Goal: Find specific fact: Find specific fact

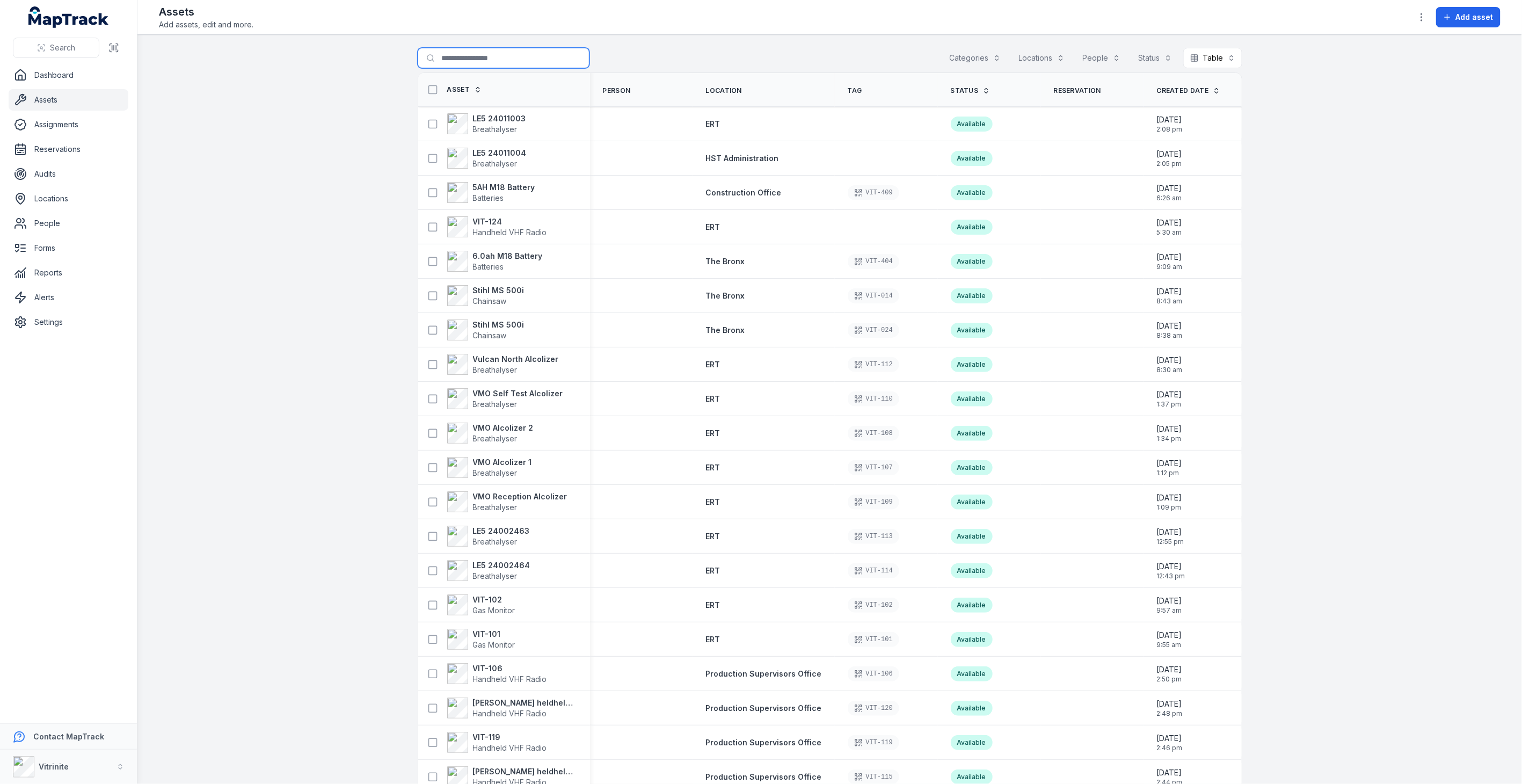
click at [477, 61] on input "Search for assets" at bounding box center [503, 58] width 172 height 21
type input "********"
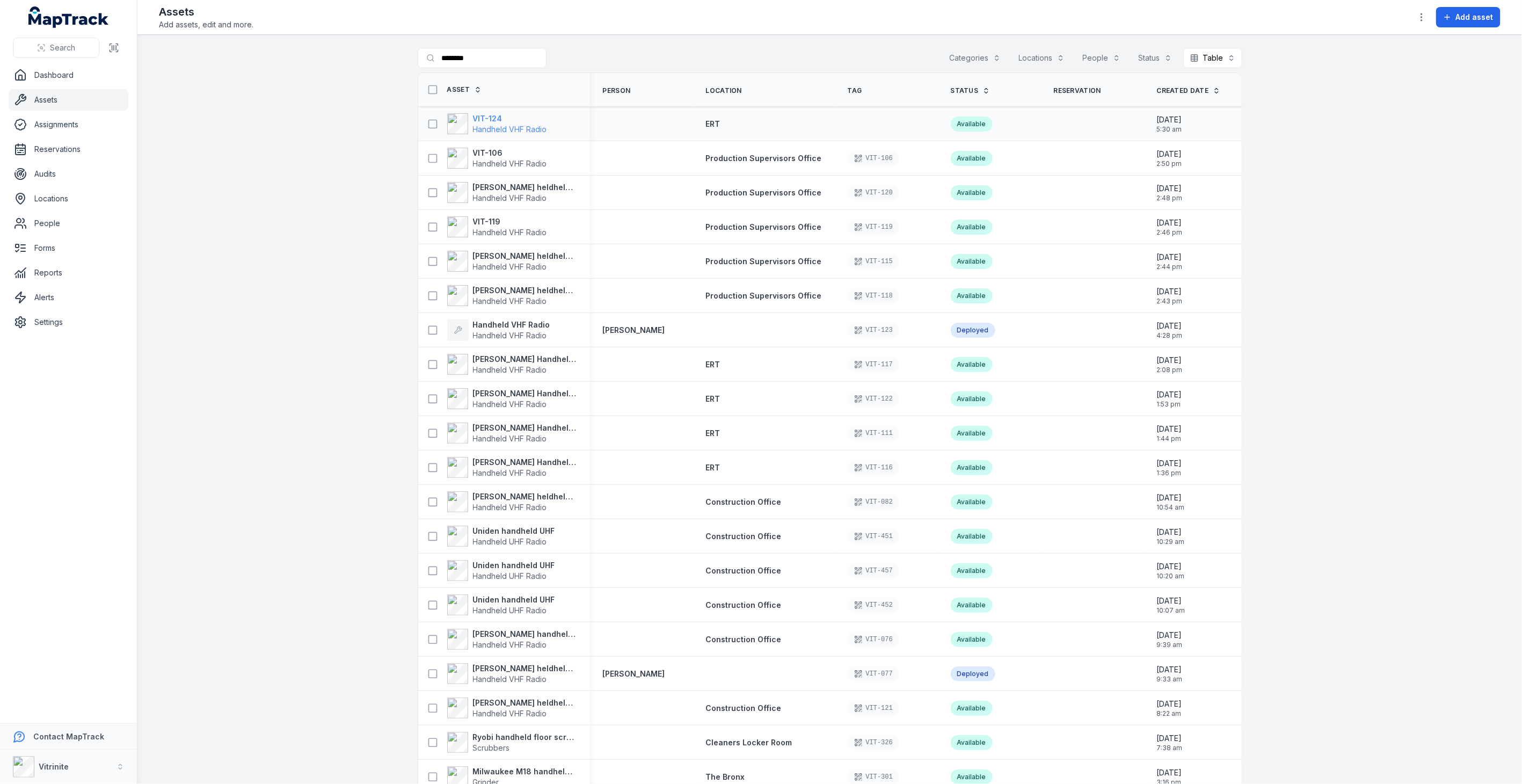
click at [539, 126] on span "Handheld VHF Radio" at bounding box center [510, 128] width 74 height 9
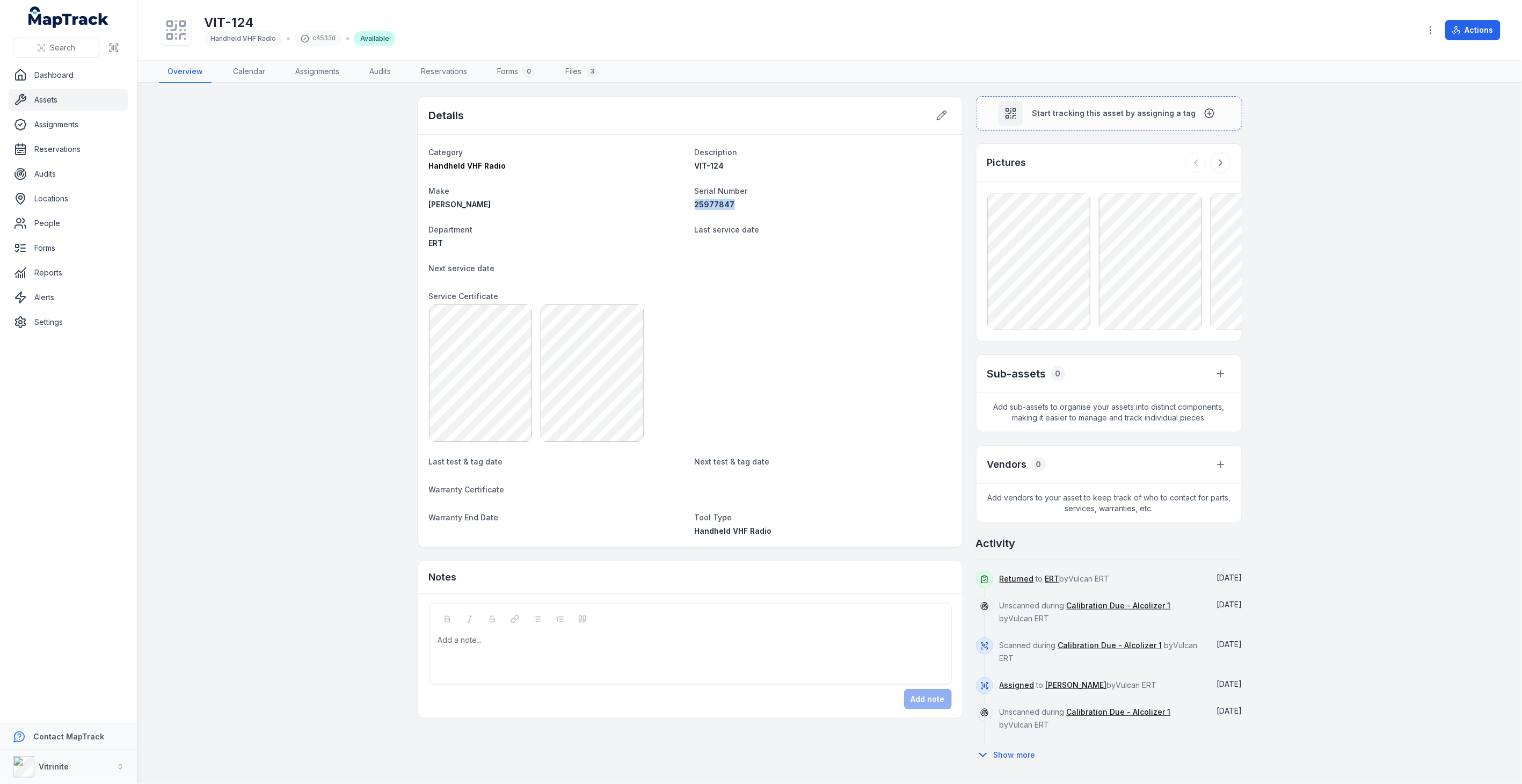
drag, startPoint x: 731, startPoint y: 203, endPoint x: 693, endPoint y: 208, distance: 38.3
click at [693, 208] on dl "Category Handheld VHF Radio Description VIT-124 Make [PERSON_NAME] Serial Numbe…" at bounding box center [690, 341] width 523 height 391
copy span "25977847"
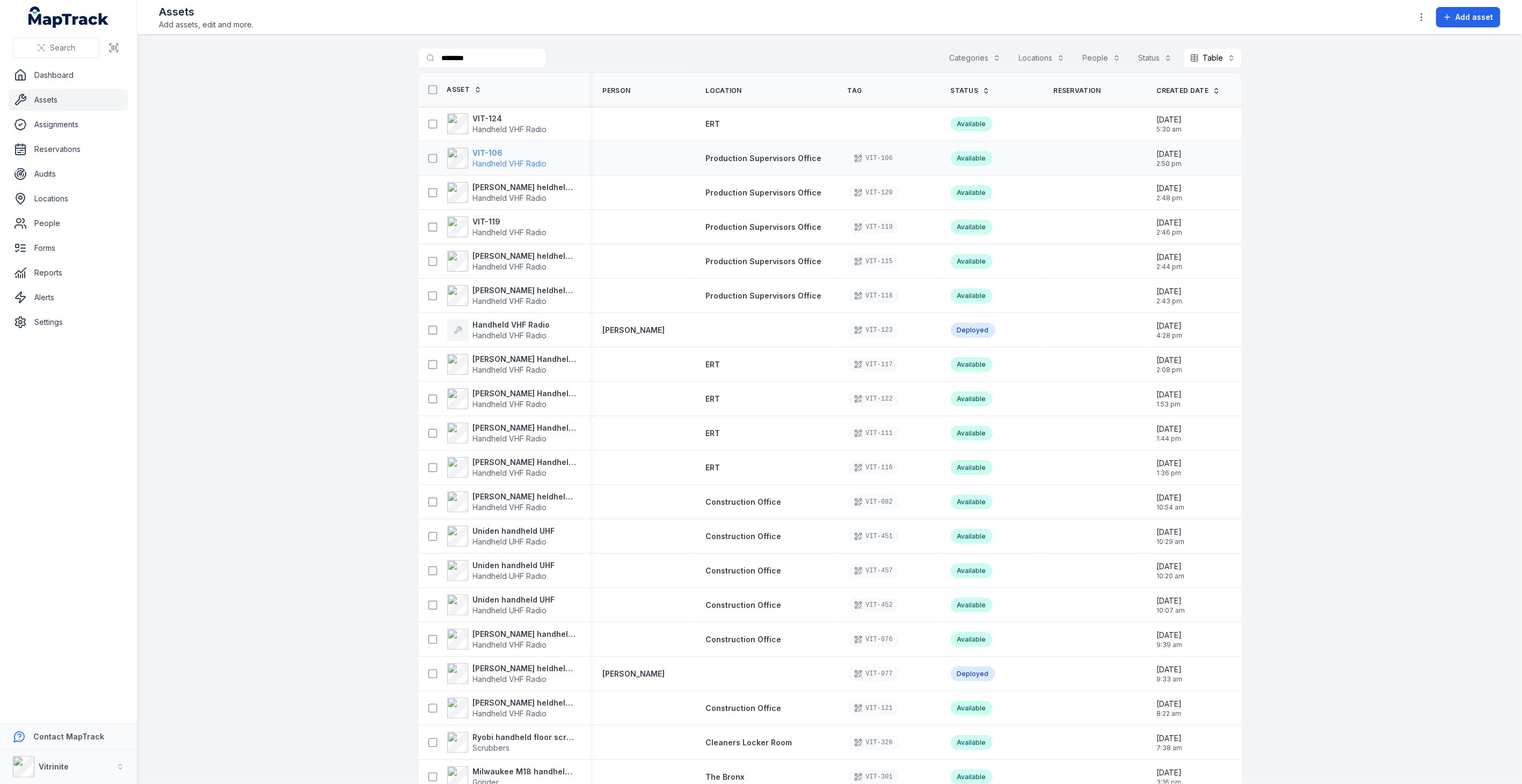
click at [503, 159] on span "Handheld VHF Radio" at bounding box center [510, 163] width 74 height 9
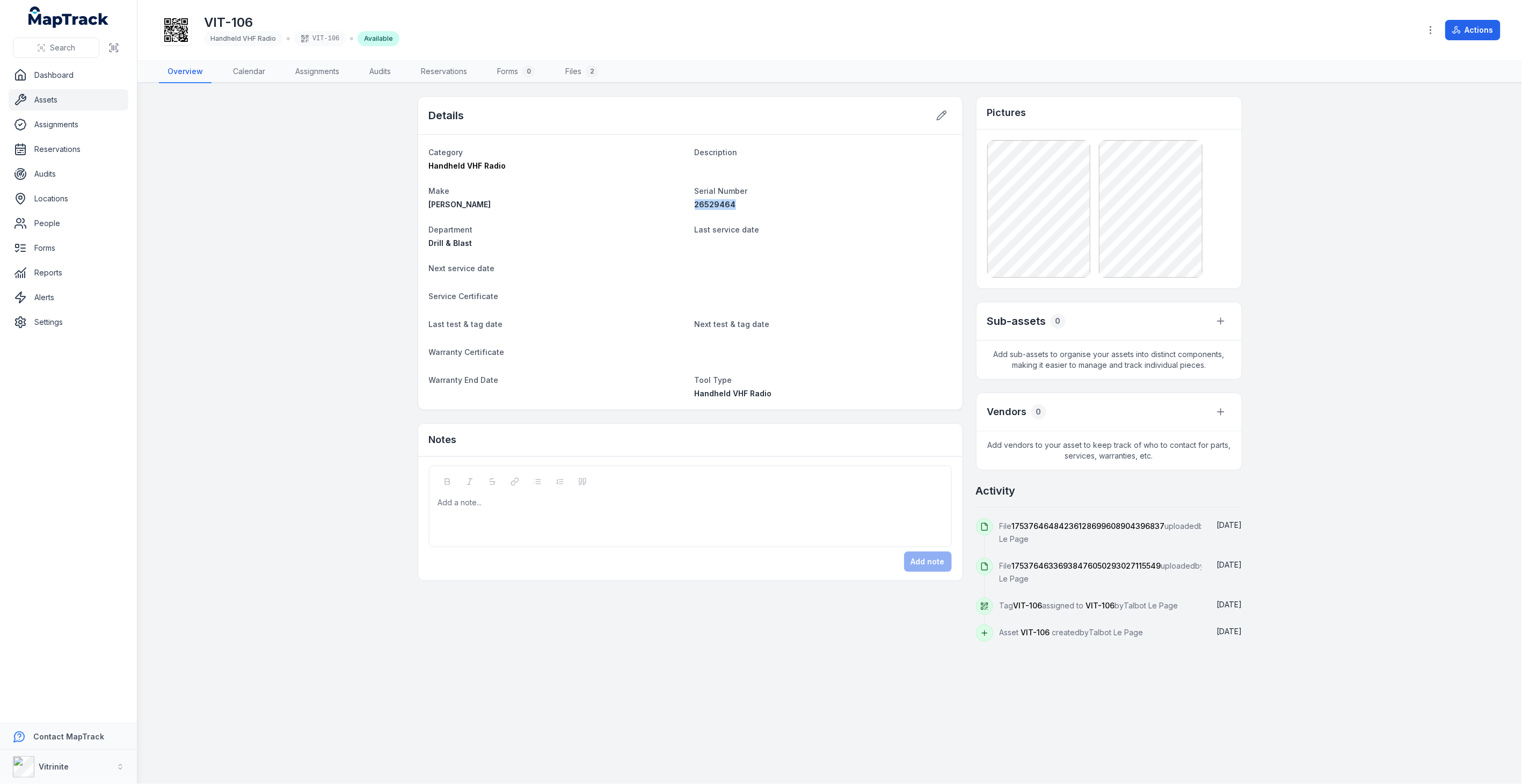
drag, startPoint x: 738, startPoint y: 201, endPoint x: 697, endPoint y: 213, distance: 42.7
click at [697, 213] on dl "Category Handheld VHF Radio Description Make [PERSON_NAME] Serial Number 265294…" at bounding box center [690, 273] width 523 height 254
copy span "26529464"
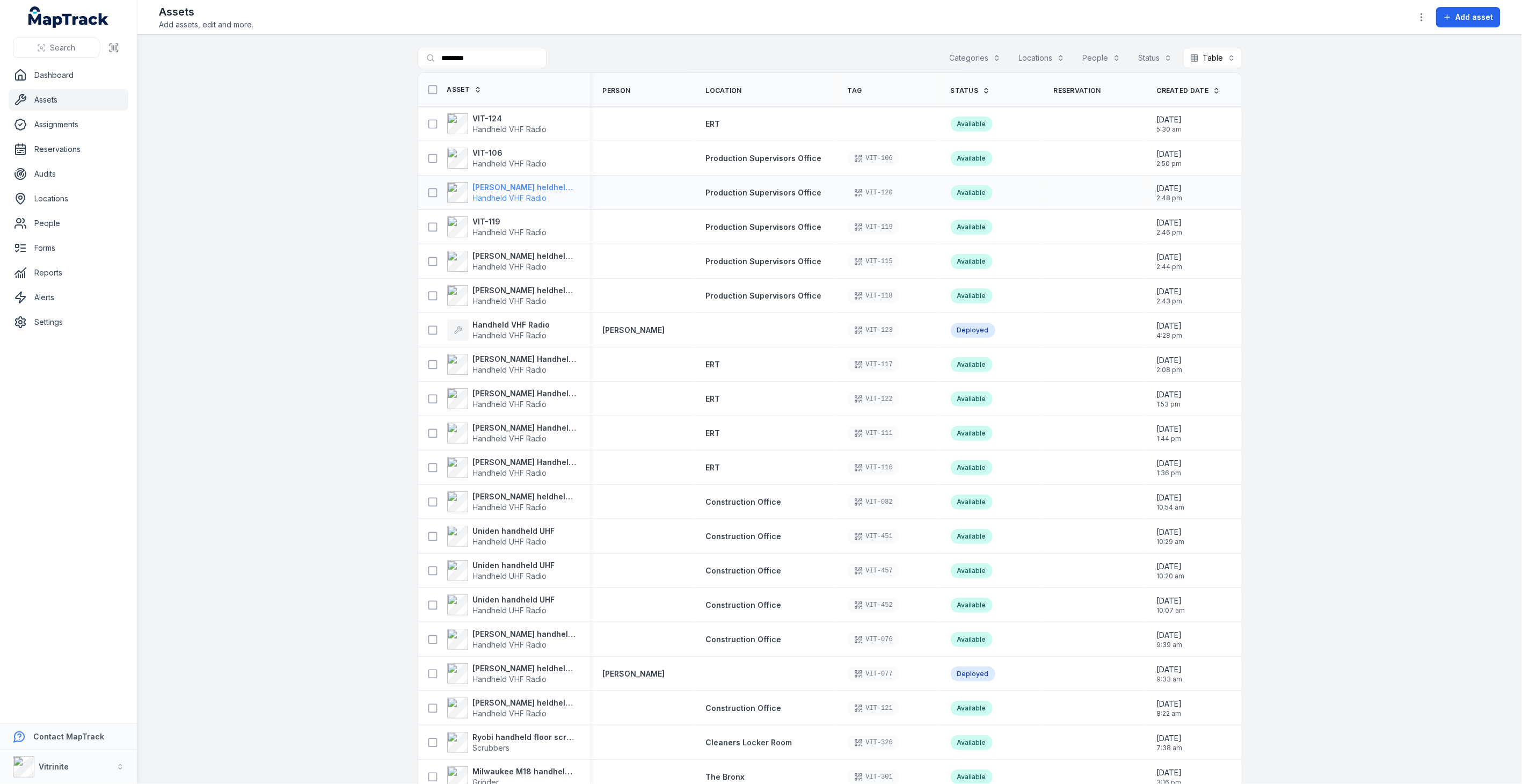
click at [539, 194] on span "Handheld VHF Radio" at bounding box center [510, 198] width 74 height 9
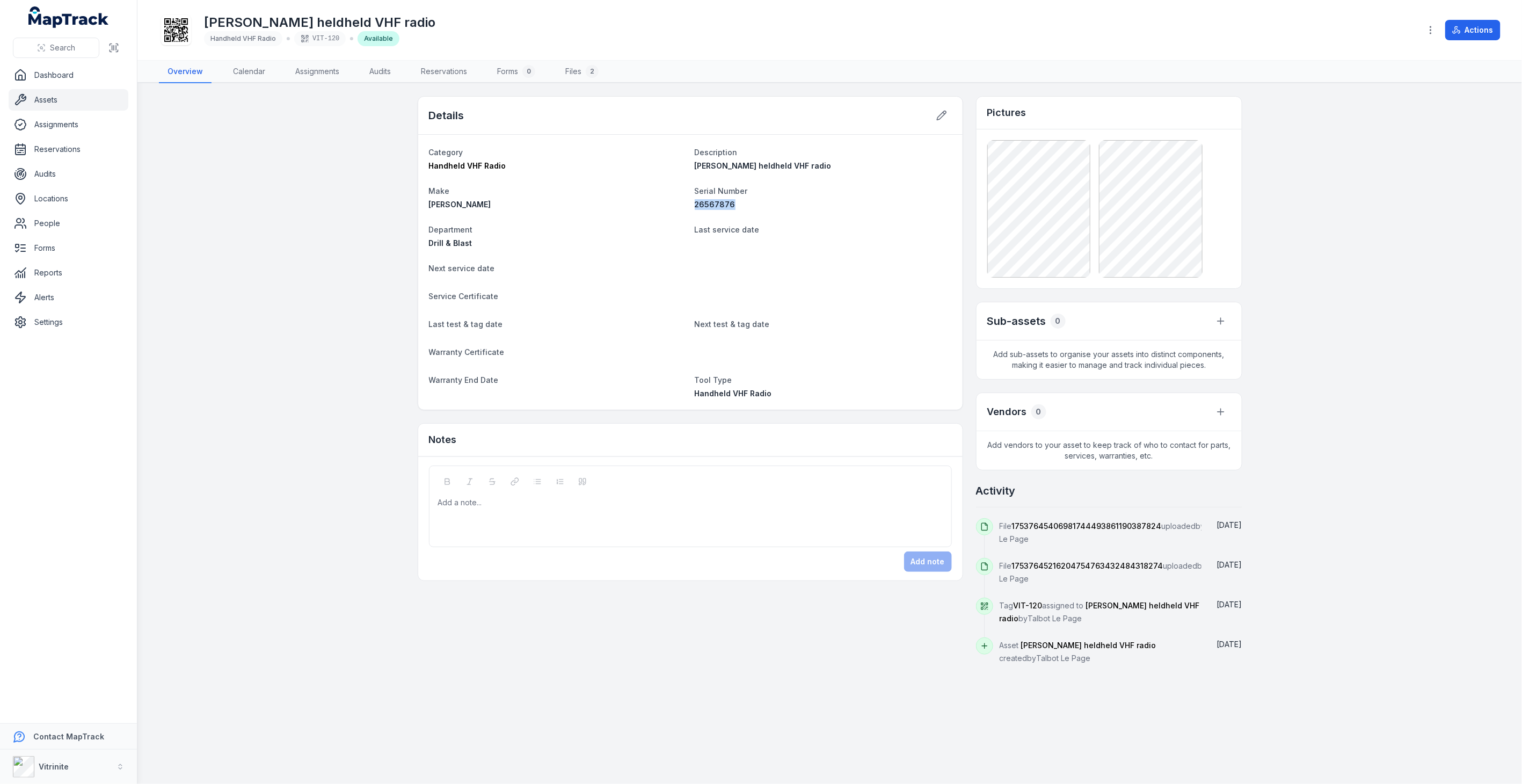
drag, startPoint x: 741, startPoint y: 205, endPoint x: 697, endPoint y: 204, distance: 44.0
click at [697, 204] on div "26567876" at bounding box center [824, 204] width 257 height 11
copy span "26567876"
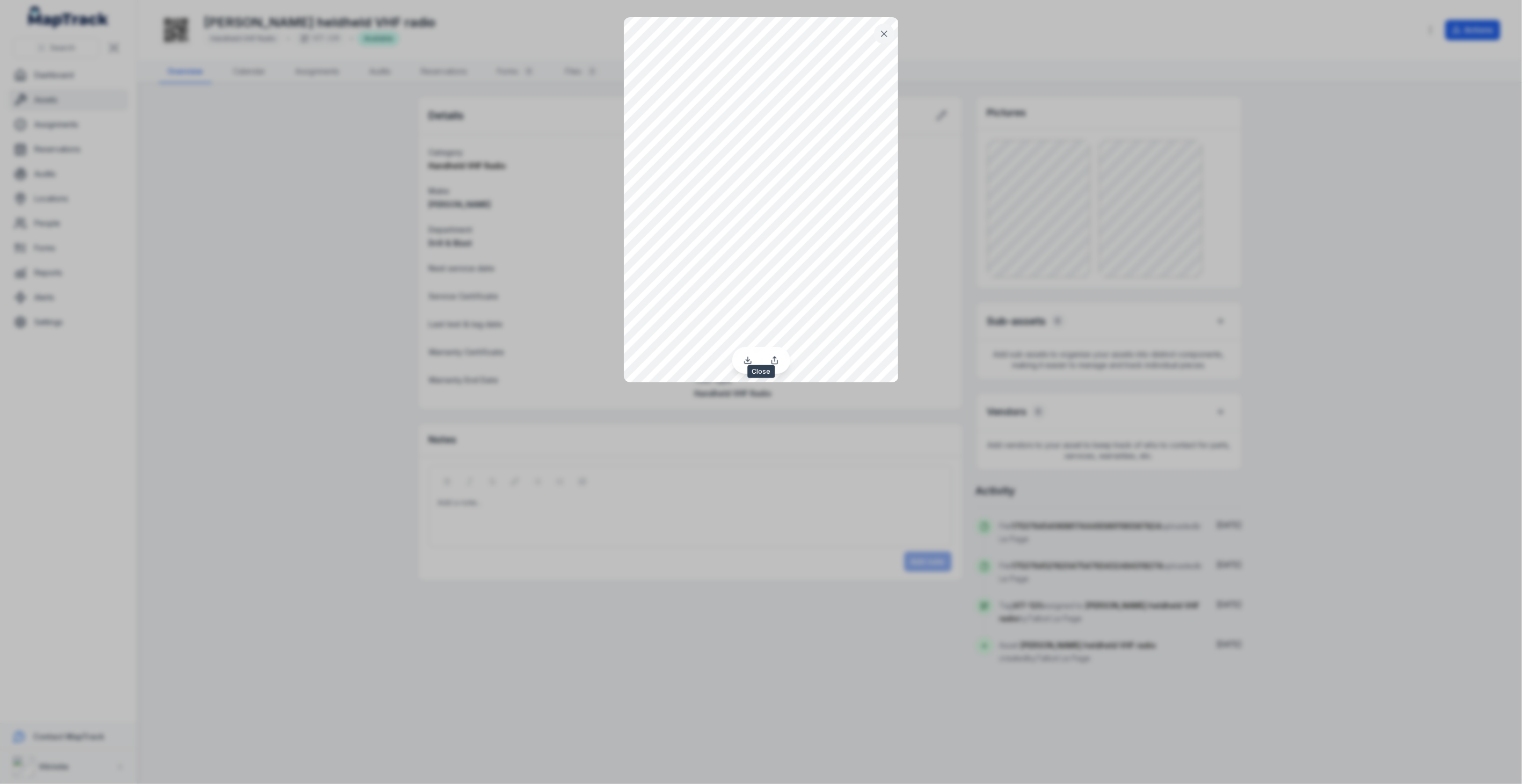
click at [885, 33] on icon at bounding box center [884, 34] width 6 height 6
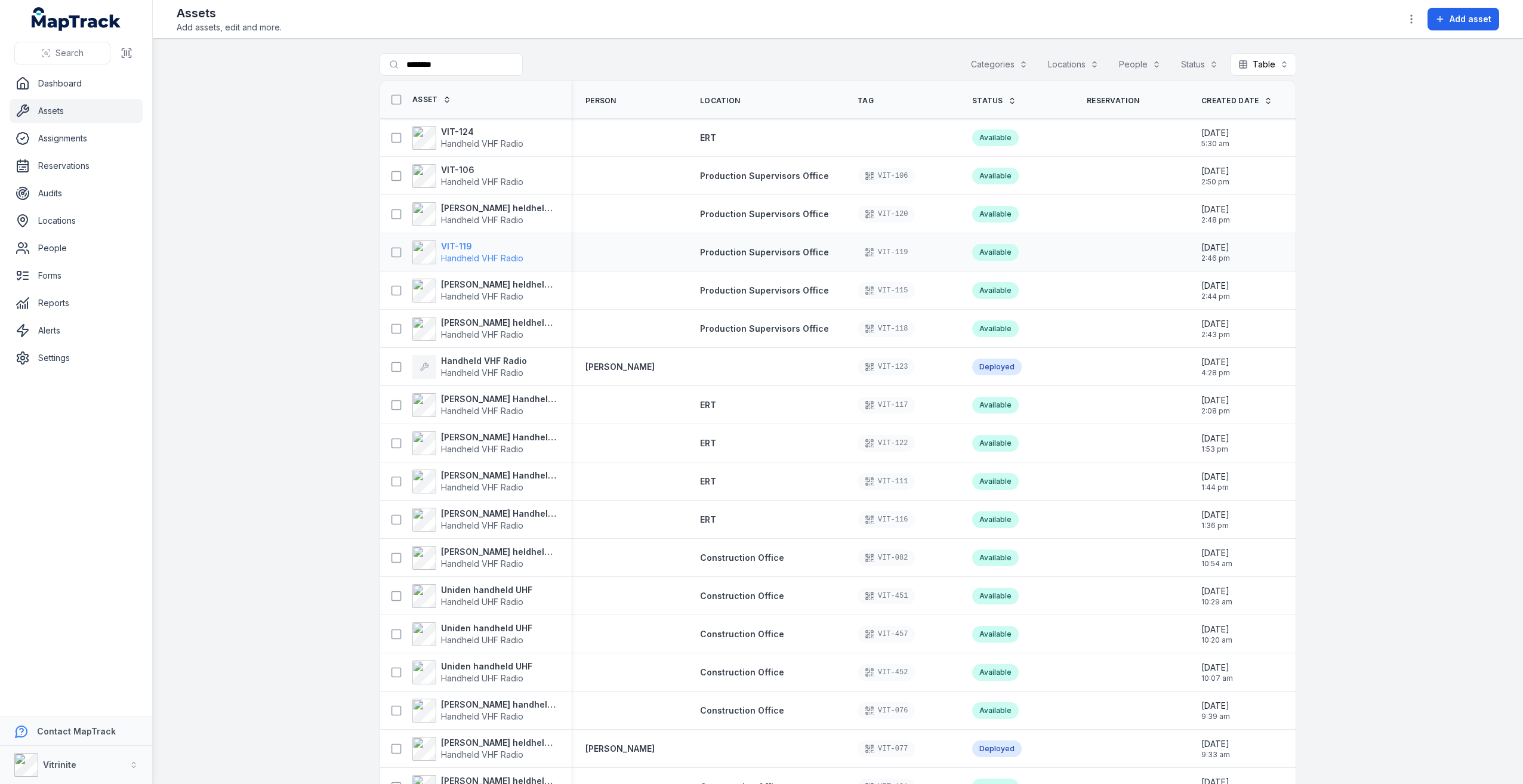
click at [462, 244] on strong "VIT-119" at bounding box center [482, 246] width 82 height 12
click at [472, 244] on strong "VIT-119" at bounding box center [482, 246] width 82 height 12
click at [477, 252] on span "Handheld VHF Radio" at bounding box center [482, 257] width 82 height 10
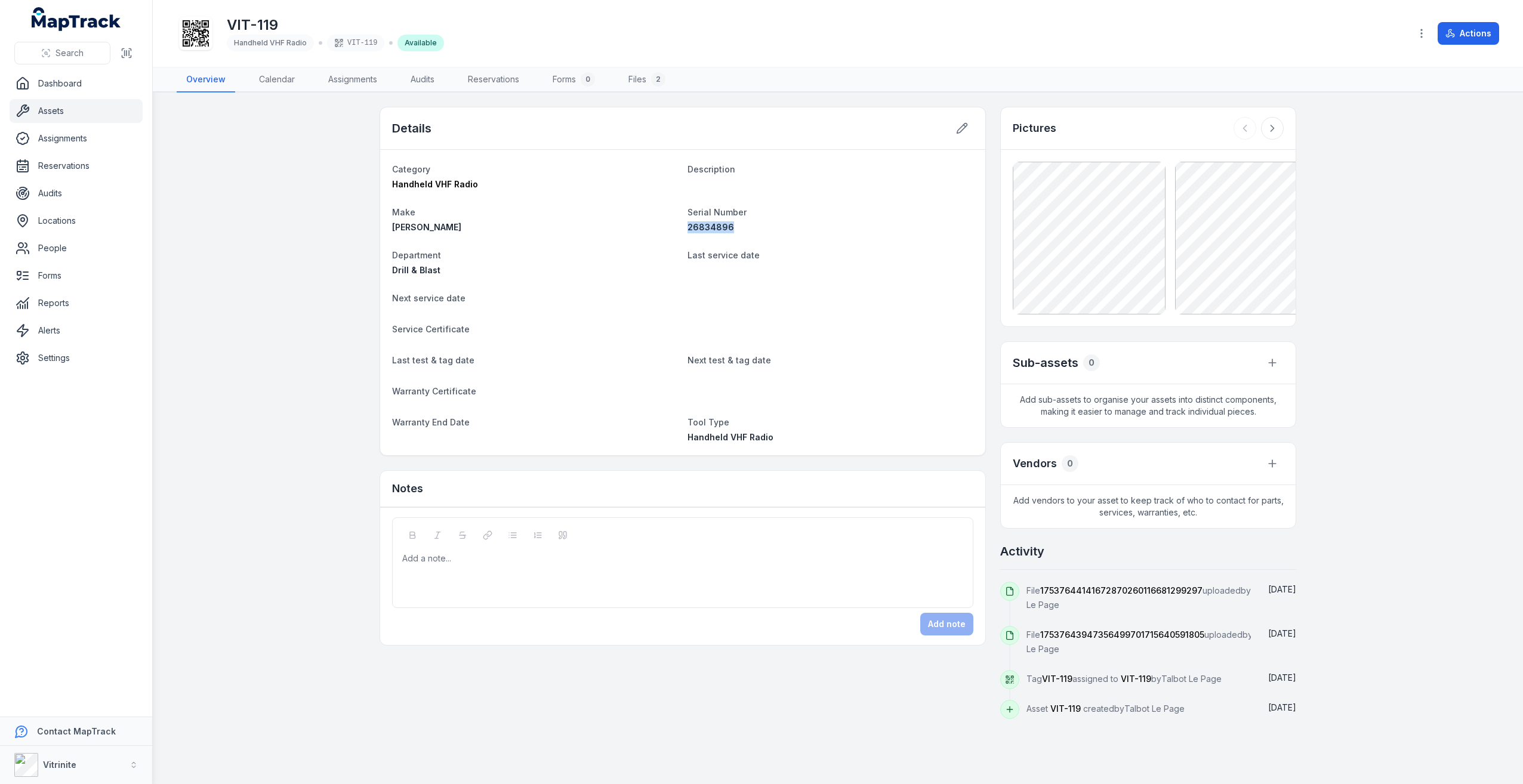
drag, startPoint x: 689, startPoint y: 225, endPoint x: 730, endPoint y: 225, distance: 41.0
click at [730, 225] on div "26834896" at bounding box center [830, 227] width 286 height 12
copy span "26834896"
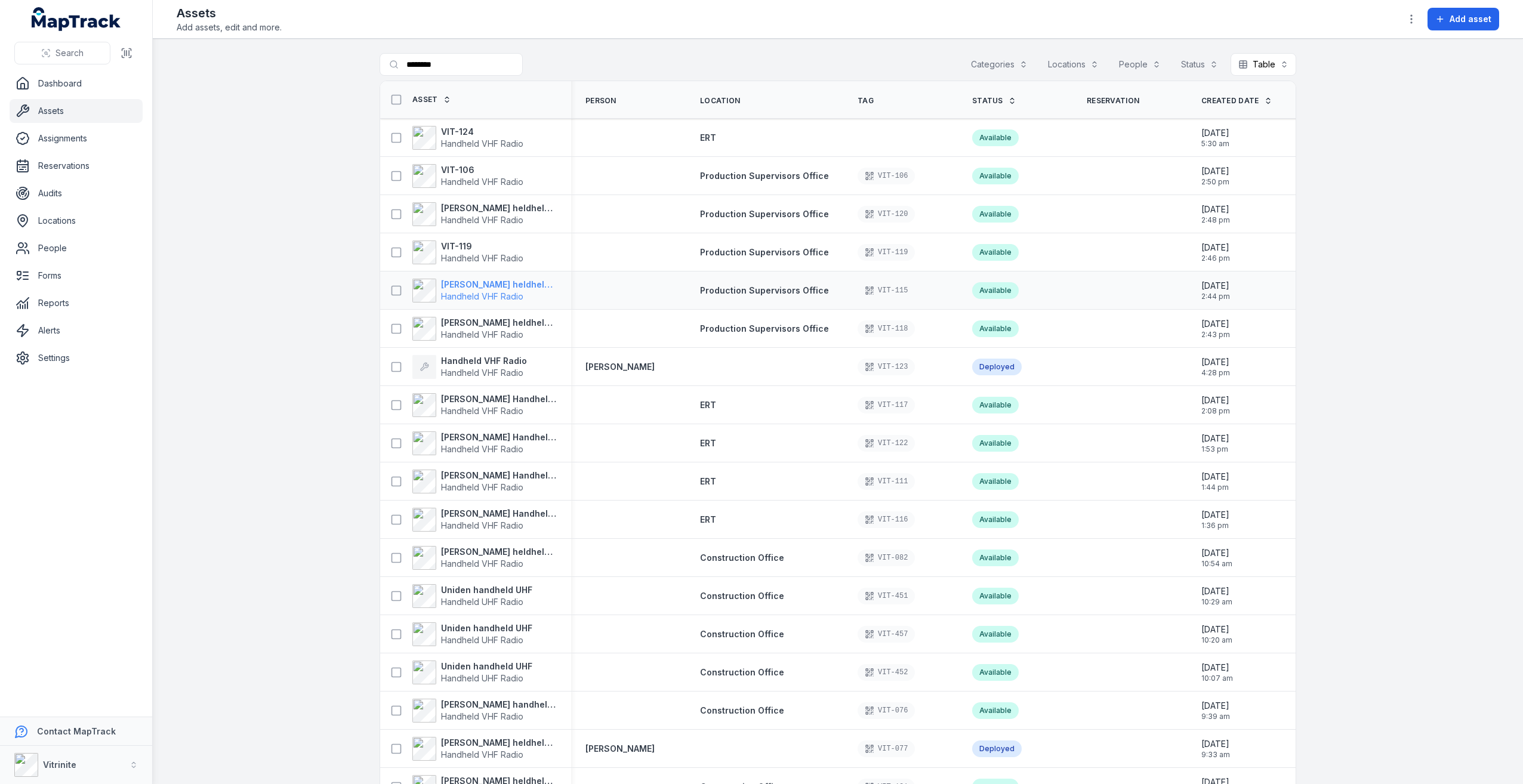
click at [514, 282] on strong "[PERSON_NAME] heldheld VHF radio" at bounding box center [499, 284] width 115 height 12
click at [503, 283] on strong "[PERSON_NAME] heldheld VHF radio" at bounding box center [499, 284] width 115 height 12
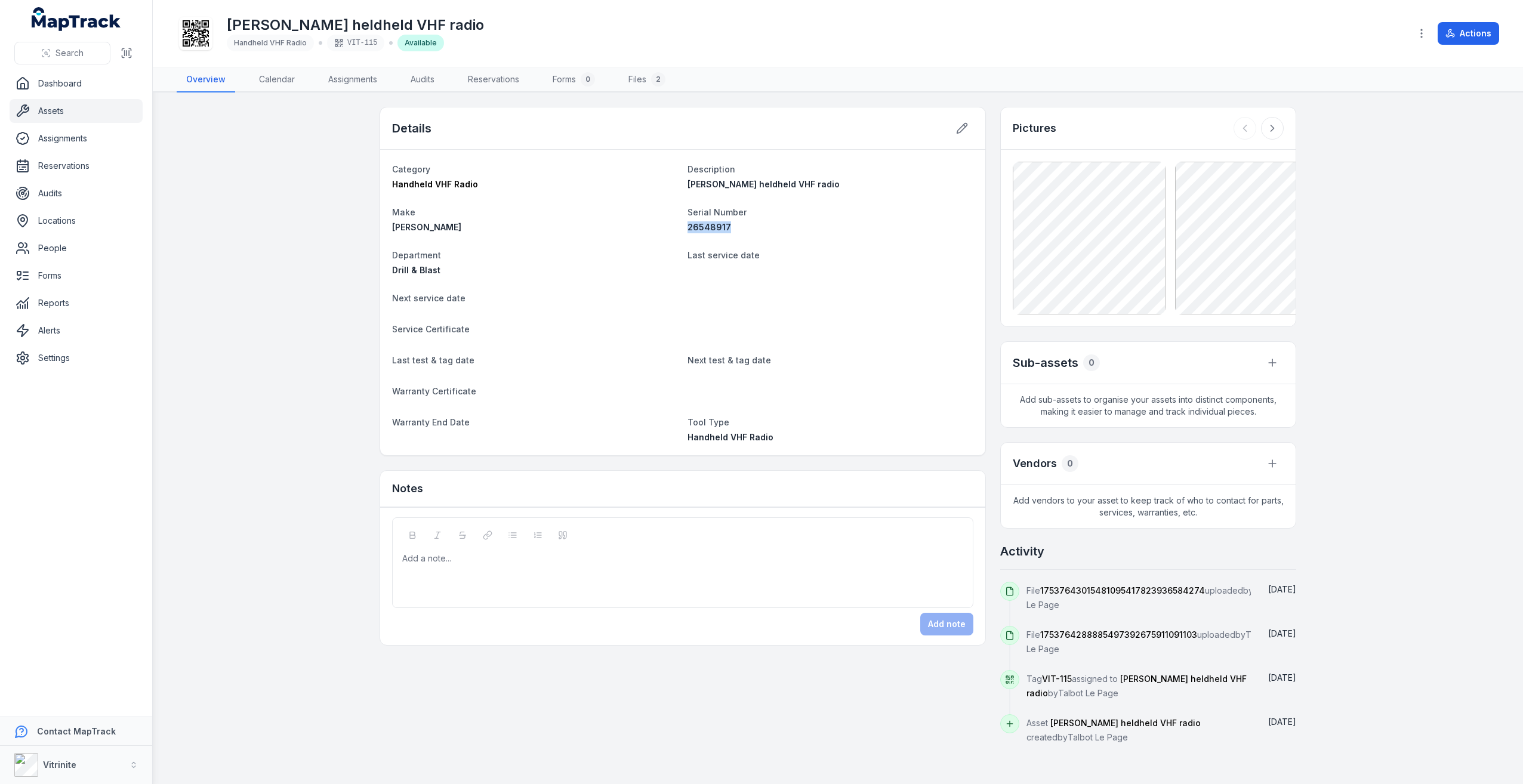
drag, startPoint x: 686, startPoint y: 225, endPoint x: 726, endPoint y: 226, distance: 40.0
click at [726, 226] on dl "Category Handheld VHF Radio Description [PERSON_NAME] heldheld VHF radio Make […" at bounding box center [682, 303] width 581 height 282
copy span "26548917"
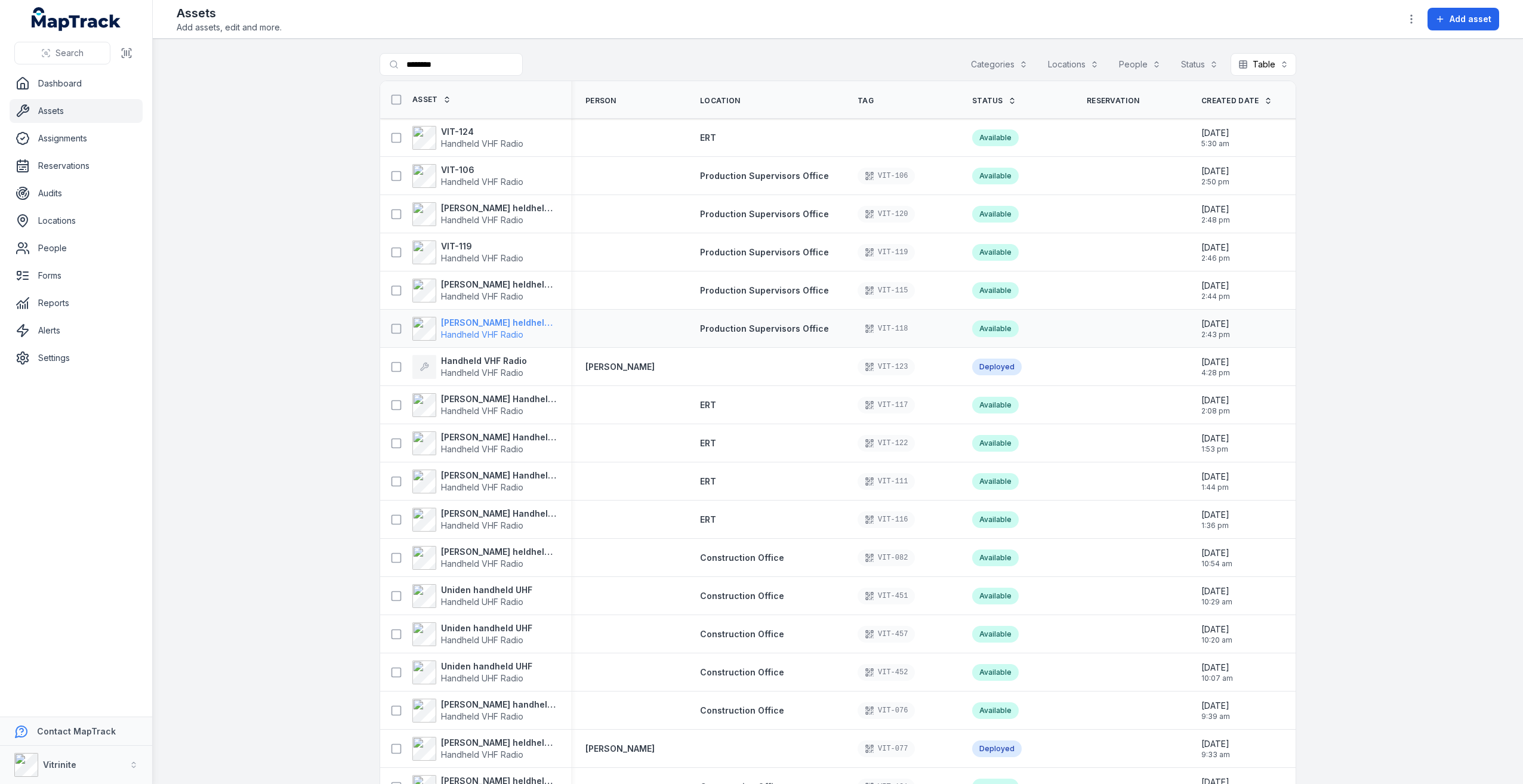
click at [491, 322] on strong "[PERSON_NAME] heldheld VHF radio" at bounding box center [499, 322] width 115 height 12
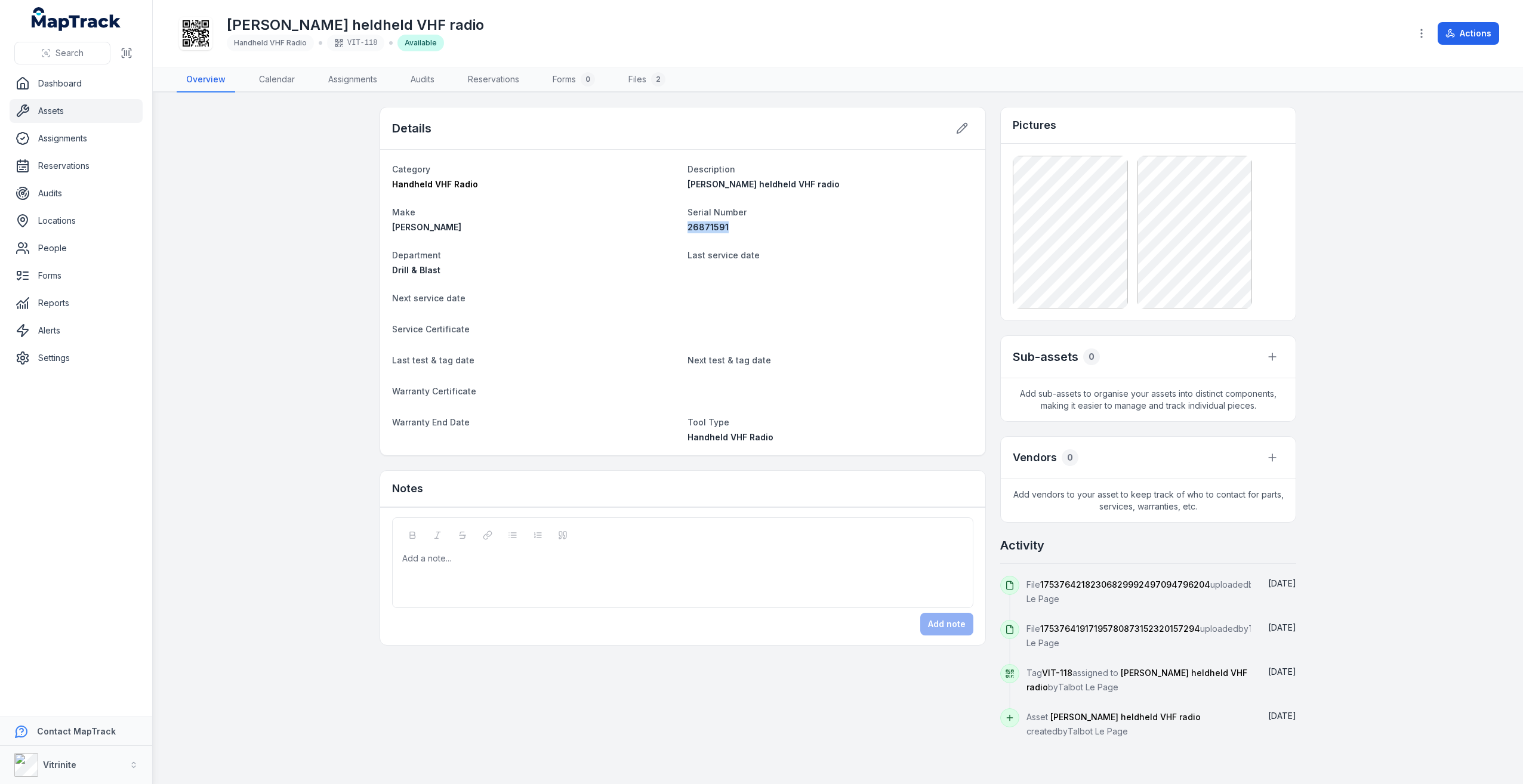
drag, startPoint x: 729, startPoint y: 224, endPoint x: 688, endPoint y: 229, distance: 41.3
click at [688, 229] on div "26871591" at bounding box center [830, 227] width 286 height 12
copy span "26871591"
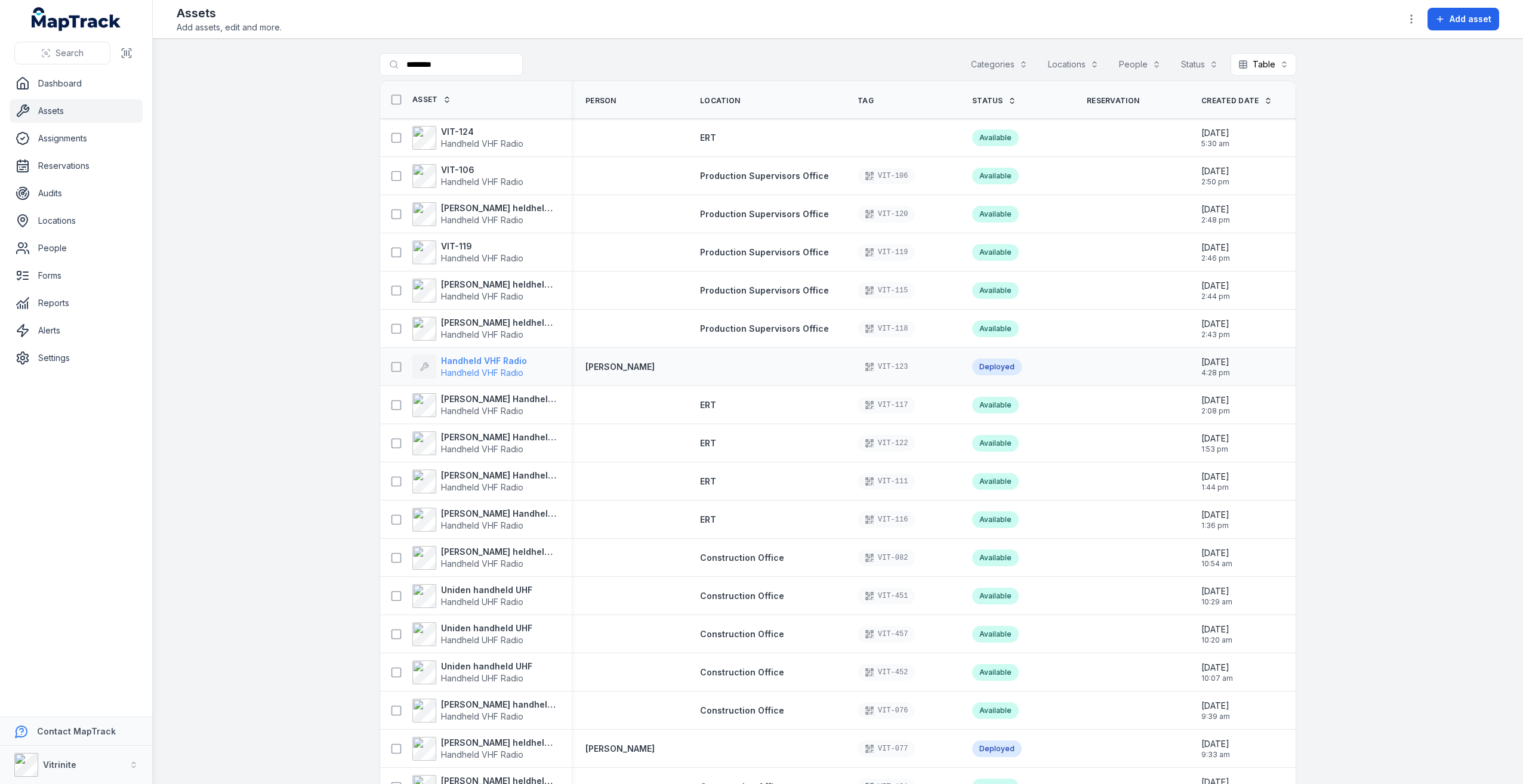
click at [469, 368] on span "Handheld VHF Radio" at bounding box center [482, 372] width 82 height 10
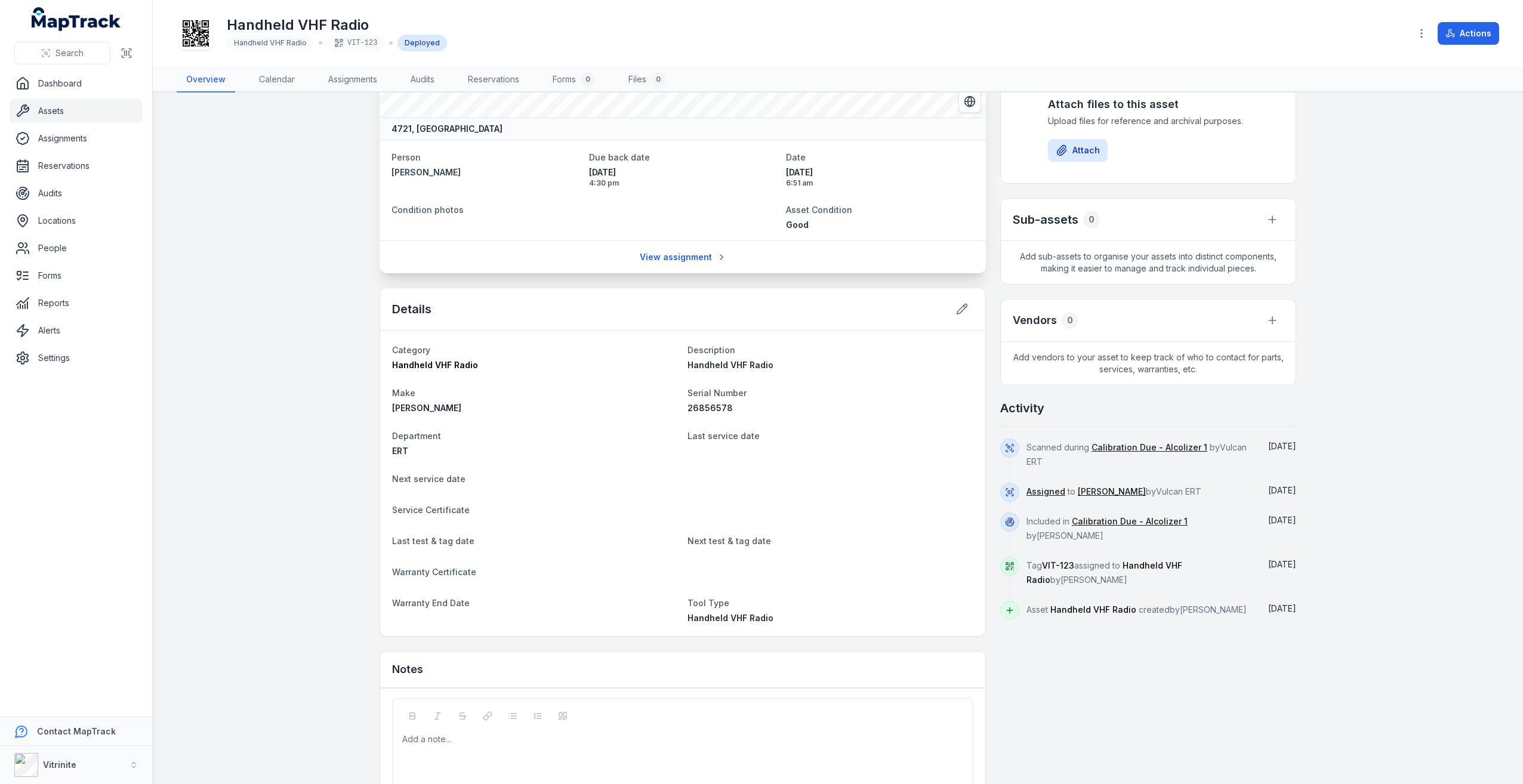
scroll to position [119, 0]
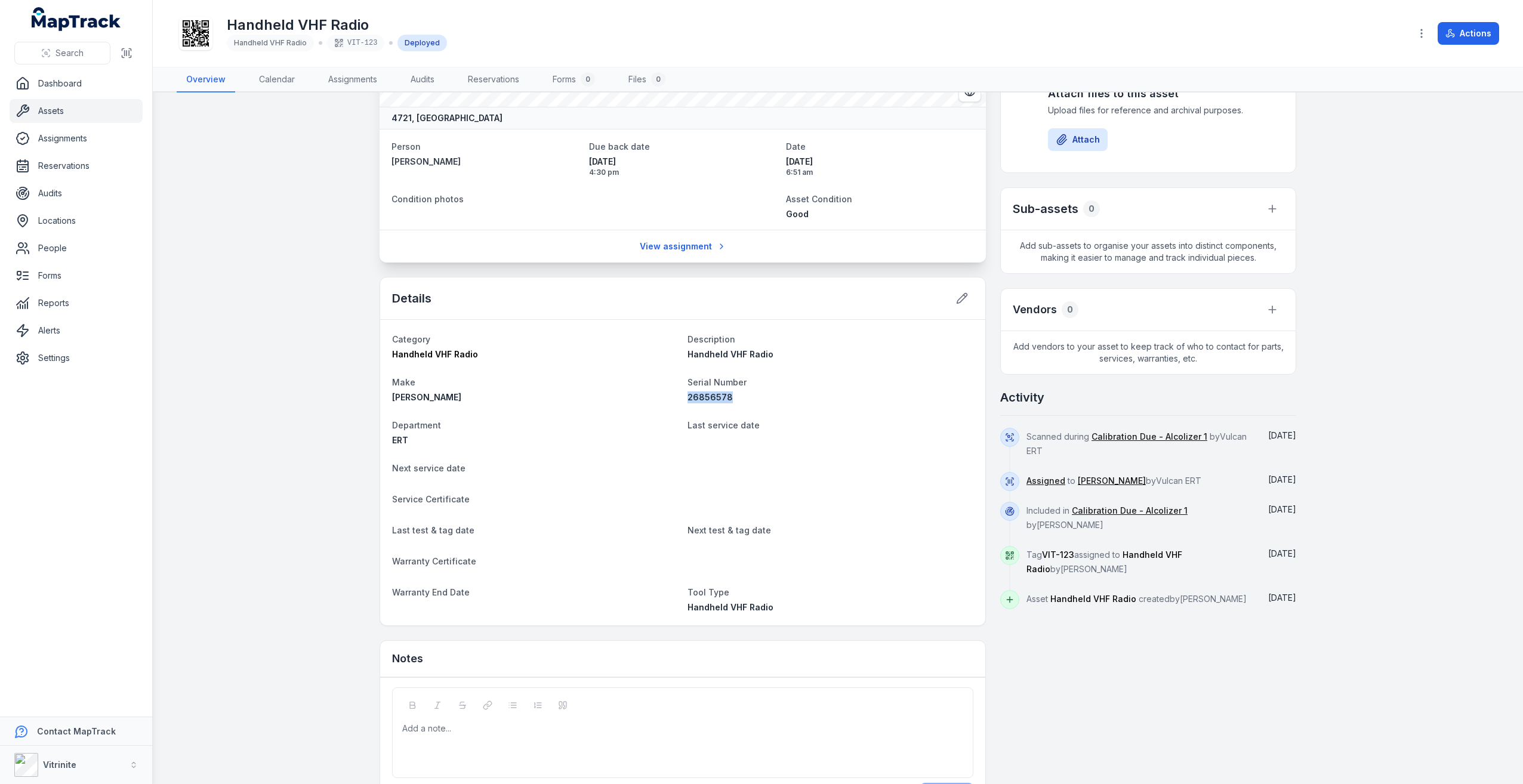
drag, startPoint x: 724, startPoint y: 396, endPoint x: 680, endPoint y: 400, distance: 44.2
click at [680, 400] on dl "Category Handheld VHF Radio Description Handheld VHF Radio Make [PERSON_NAME] S…" at bounding box center [682, 472] width 581 height 282
copy span "26856578"
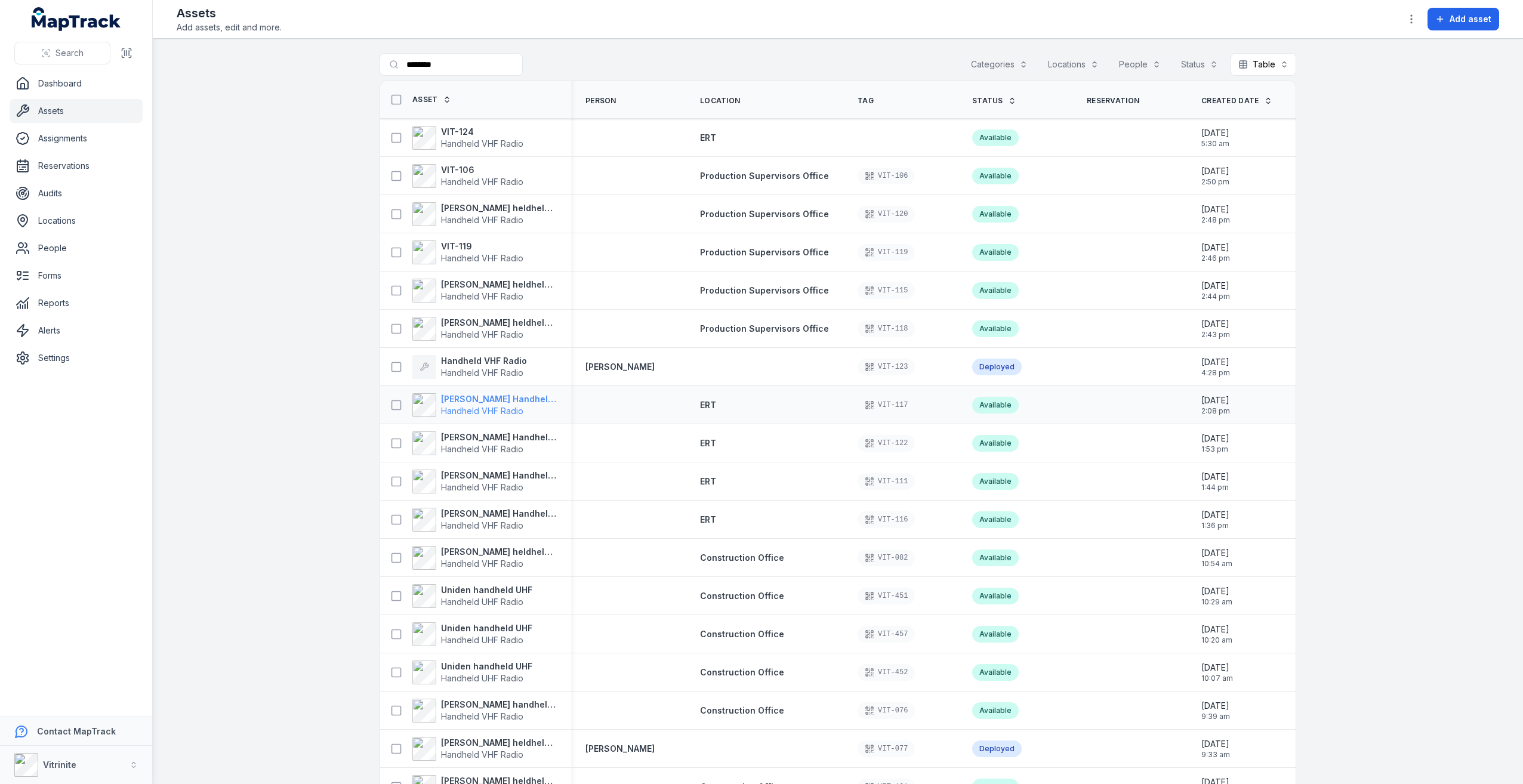
click at [463, 398] on strong "[PERSON_NAME] Handheld VHF Radio" at bounding box center [499, 399] width 115 height 12
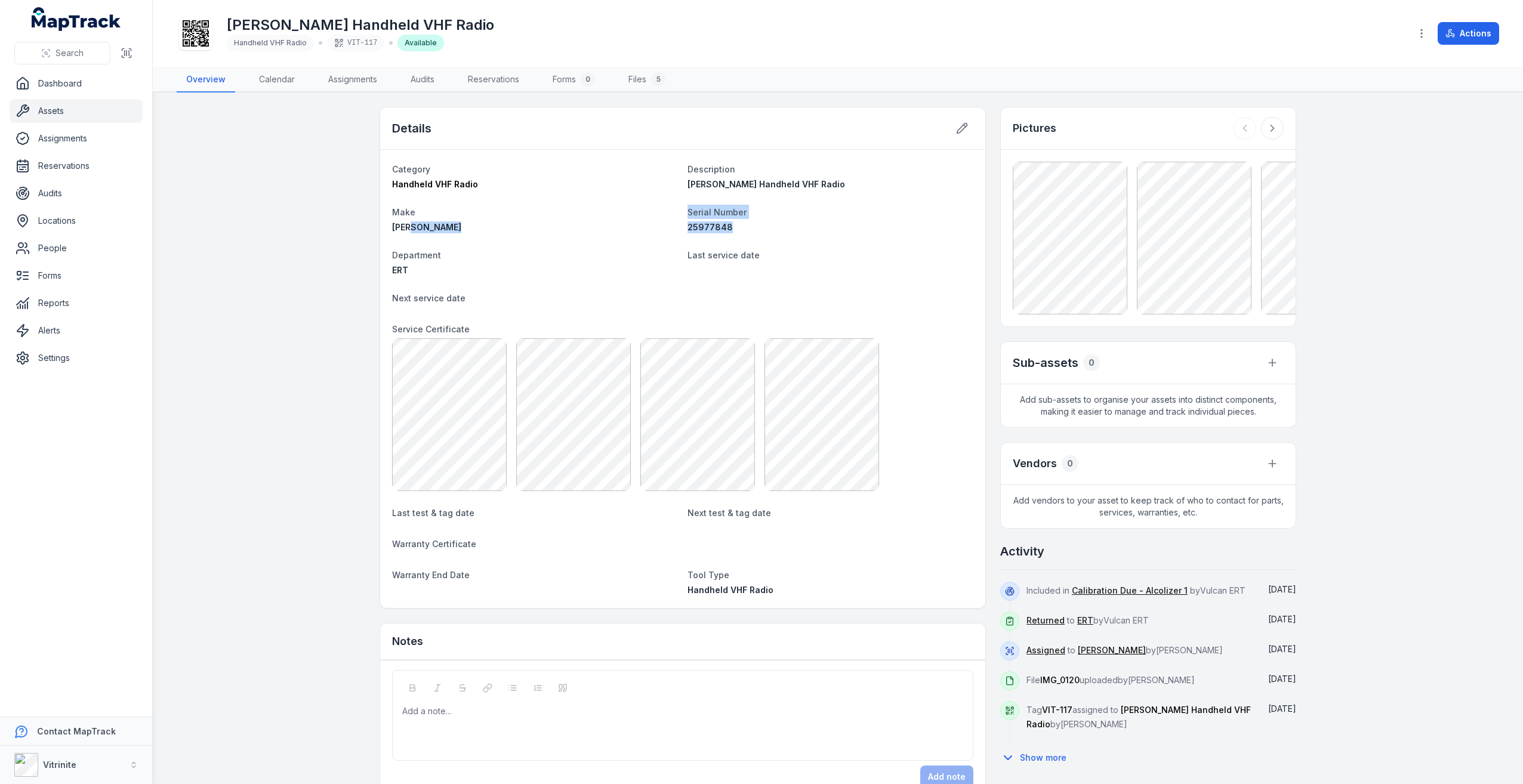
drag, startPoint x: 729, startPoint y: 227, endPoint x: 676, endPoint y: 227, distance: 53.0
click at [676, 227] on dl "Category Handheld VHF Radio Description [PERSON_NAME] Handheld VHF Radio Make […" at bounding box center [682, 379] width 581 height 435
drag, startPoint x: 676, startPoint y: 227, endPoint x: 696, endPoint y: 231, distance: 20.4
click at [696, 231] on span "25977848" at bounding box center [710, 227] width 46 height 10
click at [724, 227] on span "25977848" at bounding box center [710, 227] width 46 height 10
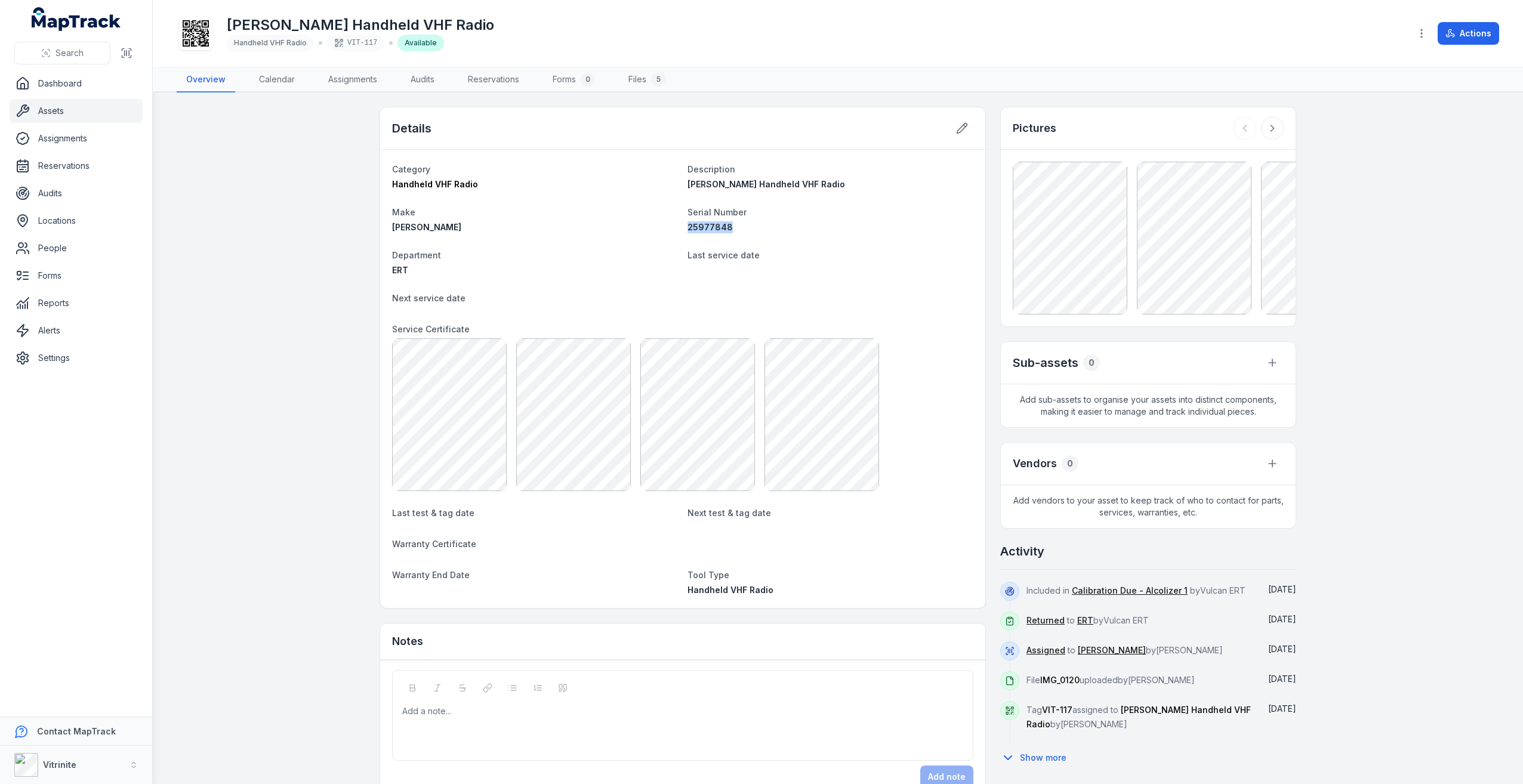
drag, startPoint x: 724, startPoint y: 226, endPoint x: 688, endPoint y: 226, distance: 36.0
click at [688, 226] on div "25977848" at bounding box center [830, 227] width 286 height 12
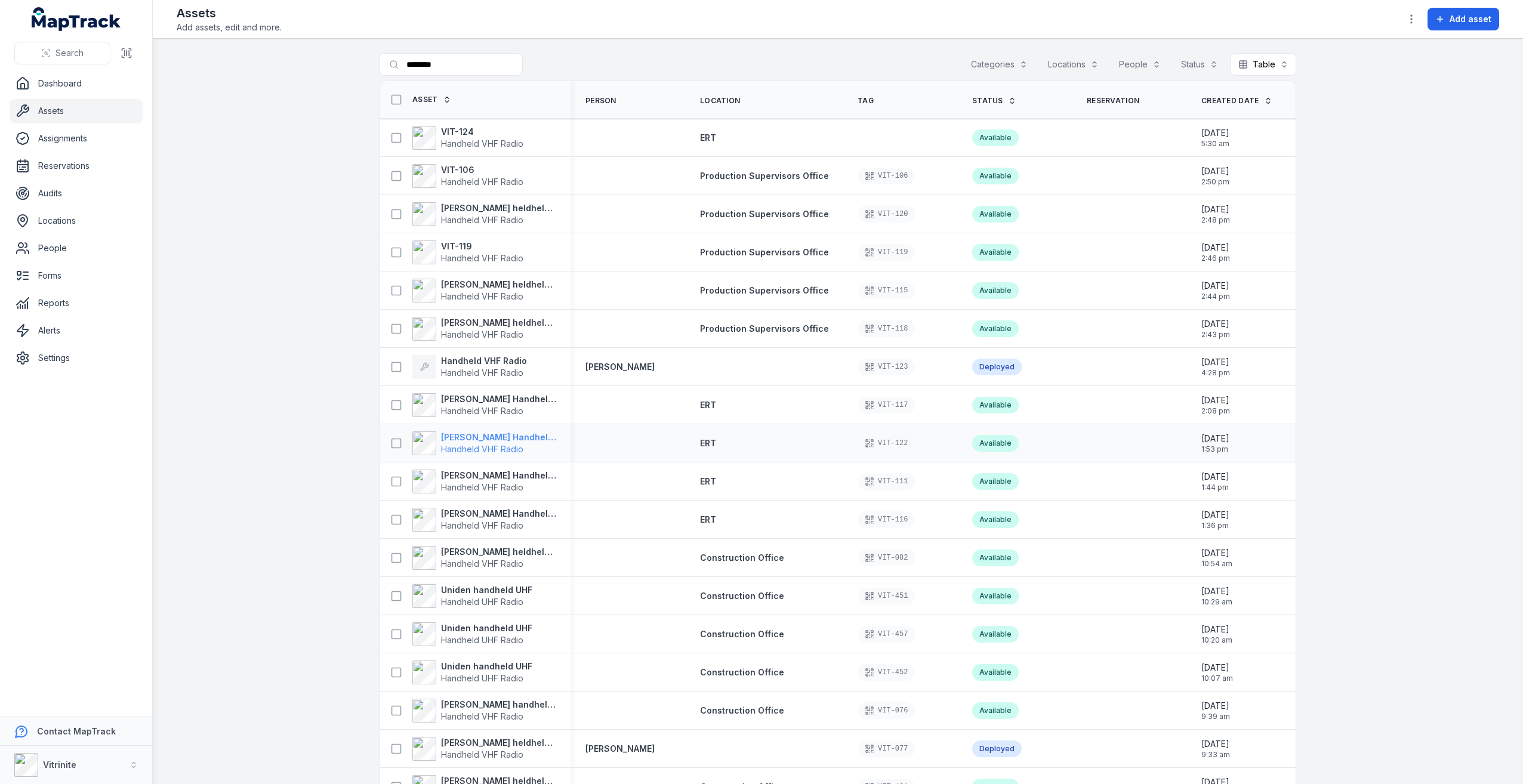
click at [500, 439] on strong "[PERSON_NAME] Handheld VHF Radio" at bounding box center [499, 436] width 115 height 12
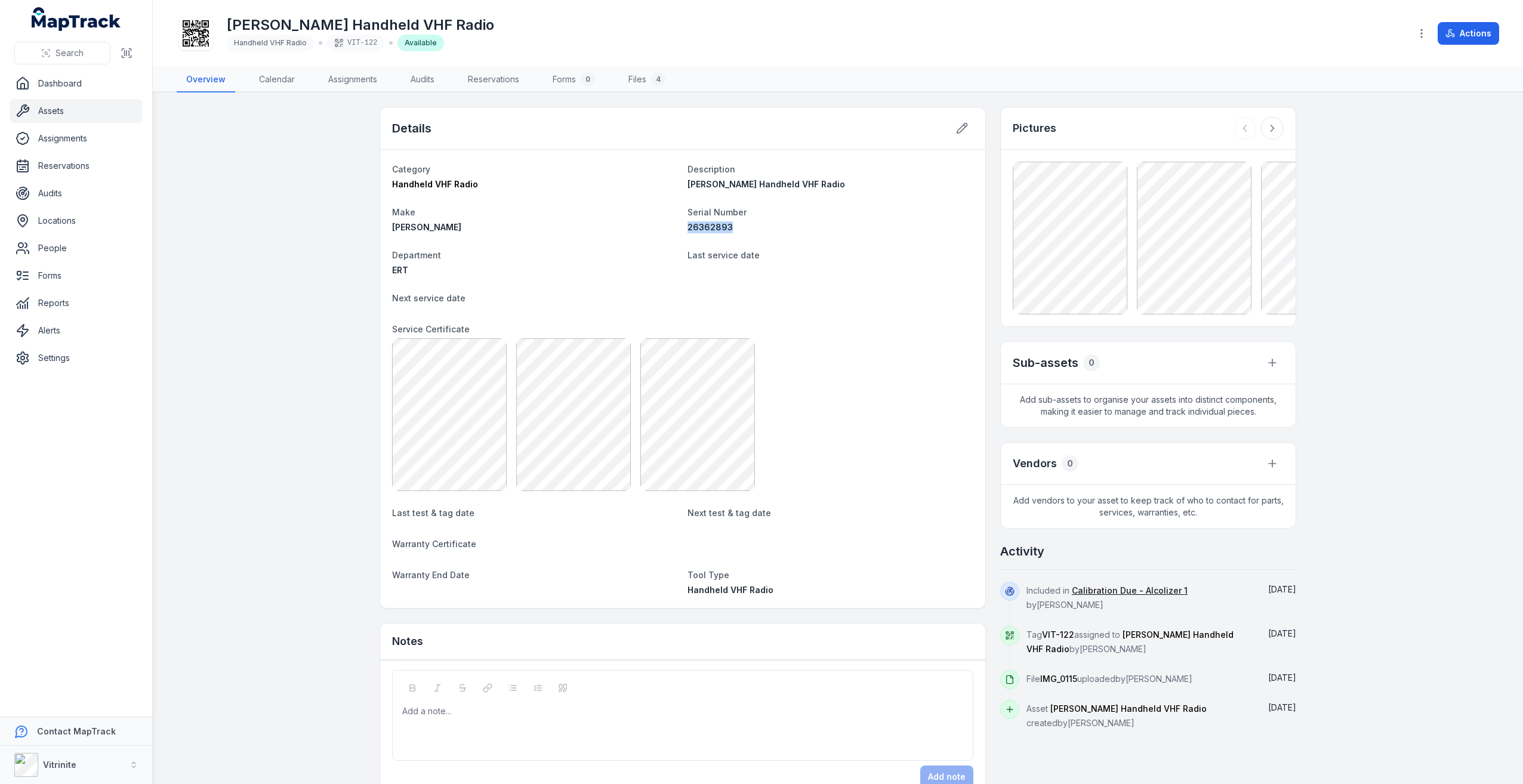
drag, startPoint x: 724, startPoint y: 223, endPoint x: 682, endPoint y: 225, distance: 42.0
click at [682, 225] on dl "Category Handheld VHF Radio Description [PERSON_NAME] Handheld VHF Radio Make […" at bounding box center [682, 379] width 581 height 435
copy span "26362893"
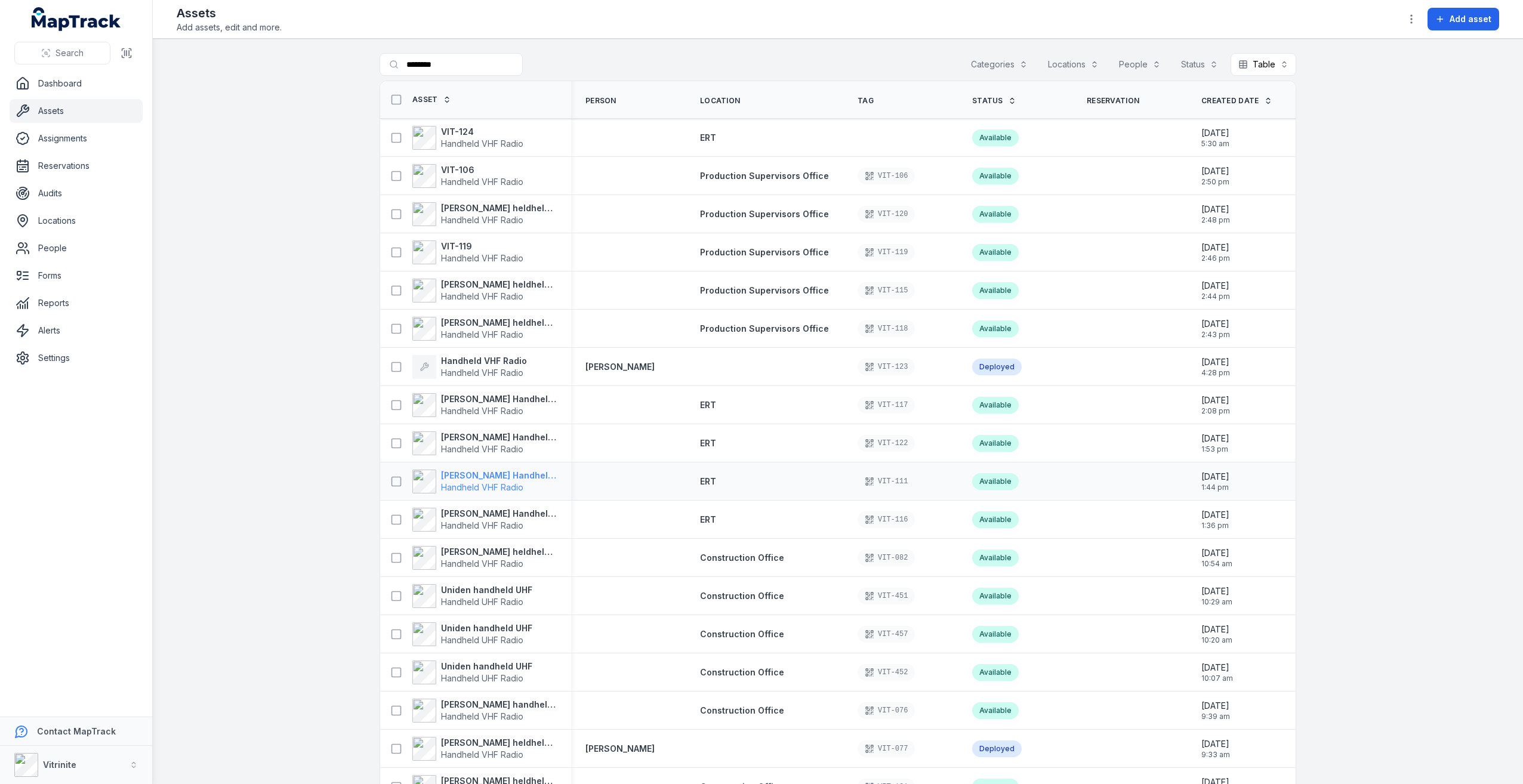
click at [486, 478] on strong "[PERSON_NAME] Handheld VHF Radio" at bounding box center [499, 475] width 115 height 12
click at [500, 520] on span "Handheld VHF Radio" at bounding box center [482, 524] width 82 height 10
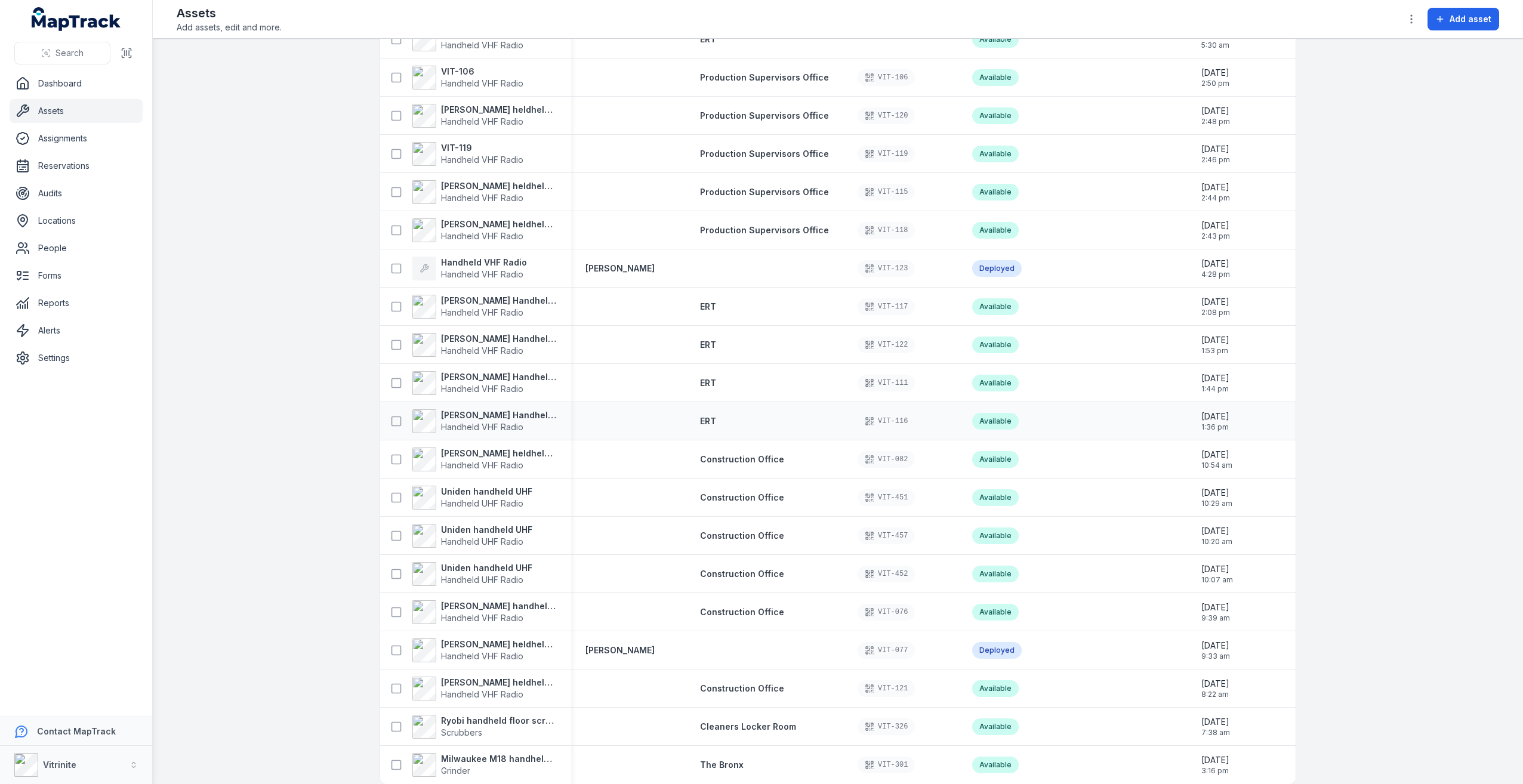
scroll to position [116, 0]
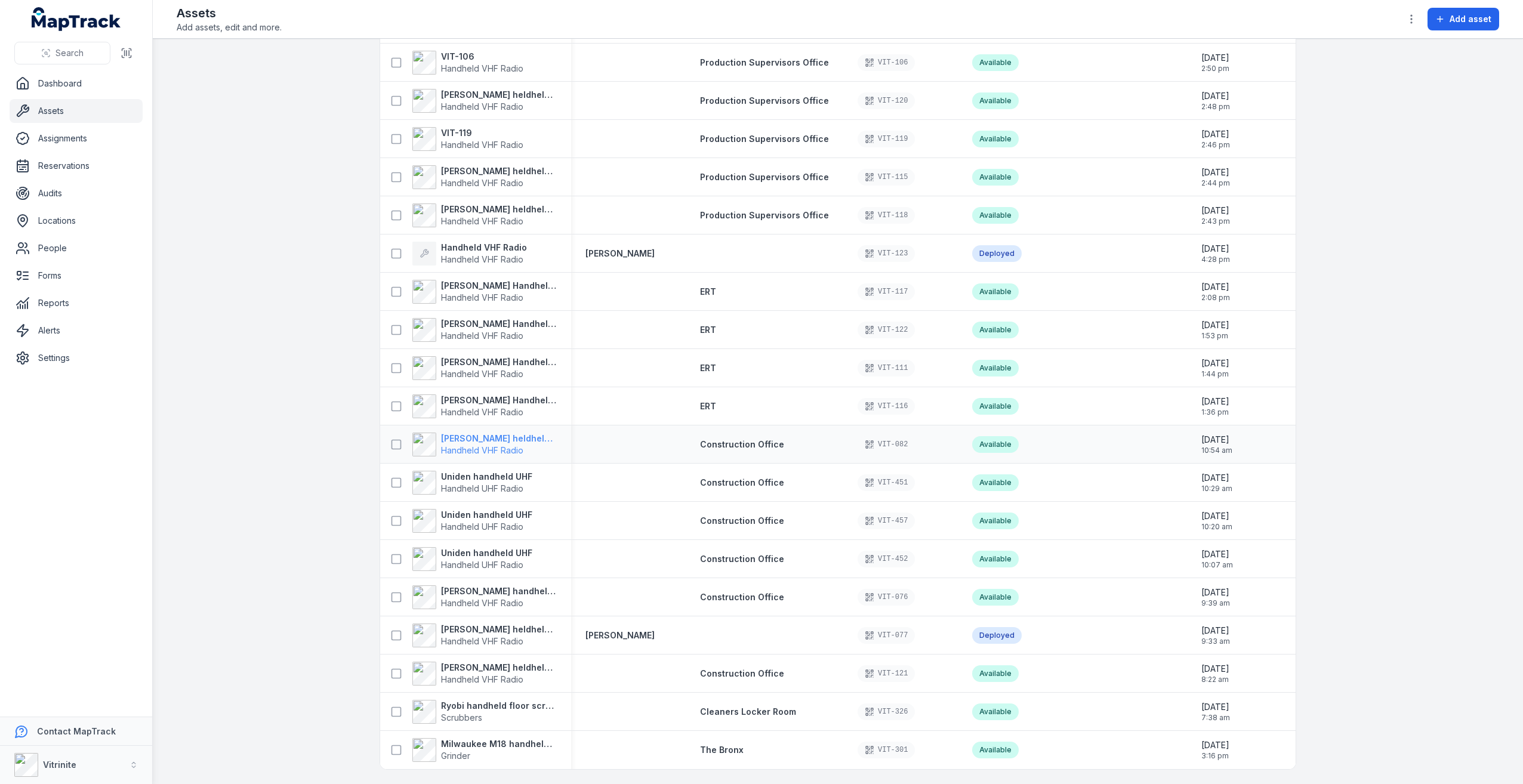
click at [500, 445] on span "Handheld VHF Radio" at bounding box center [499, 450] width 115 height 12
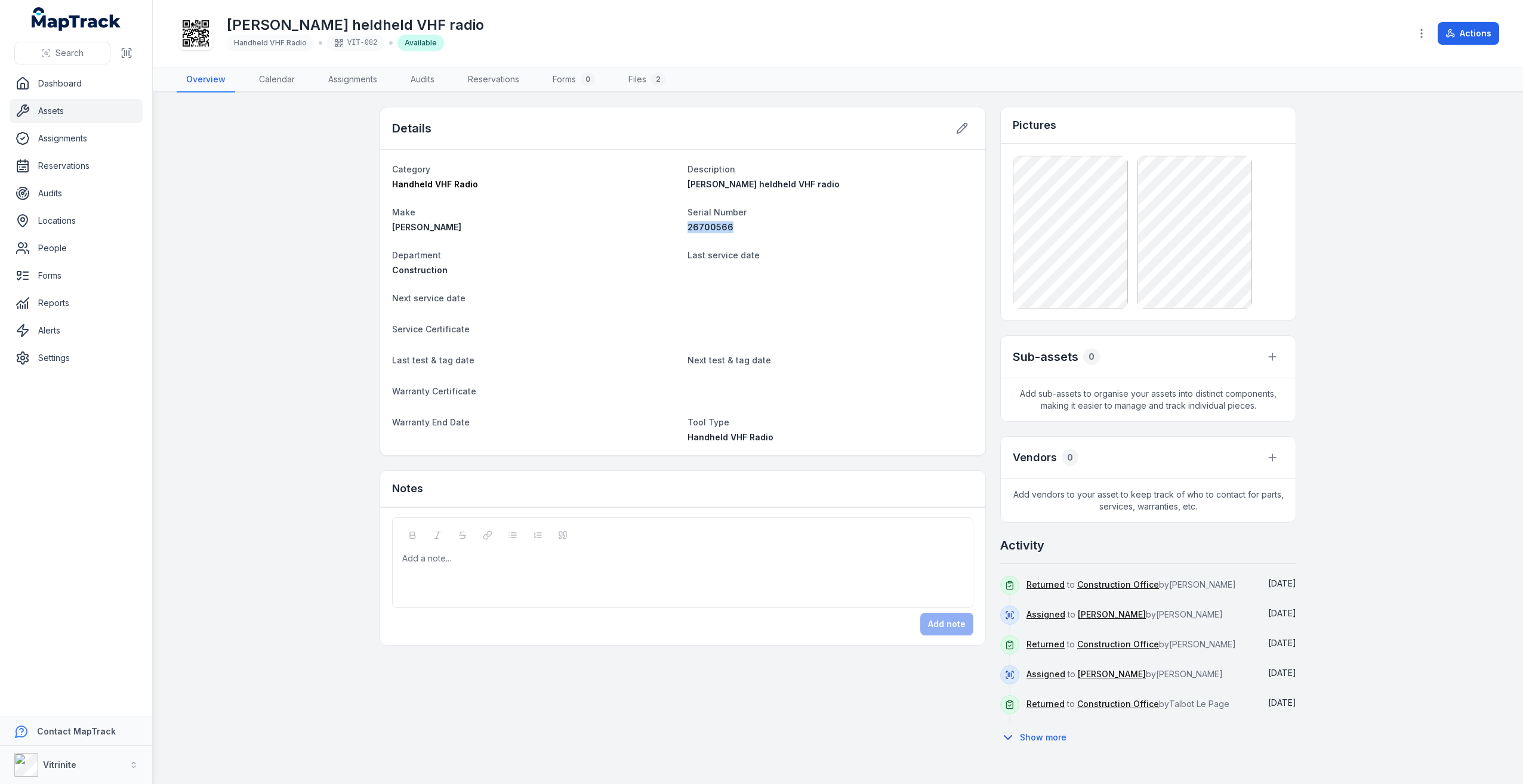
drag, startPoint x: 735, startPoint y: 223, endPoint x: 687, endPoint y: 229, distance: 48.4
click at [687, 229] on div "26700566" at bounding box center [830, 227] width 286 height 12
copy span "26700566"
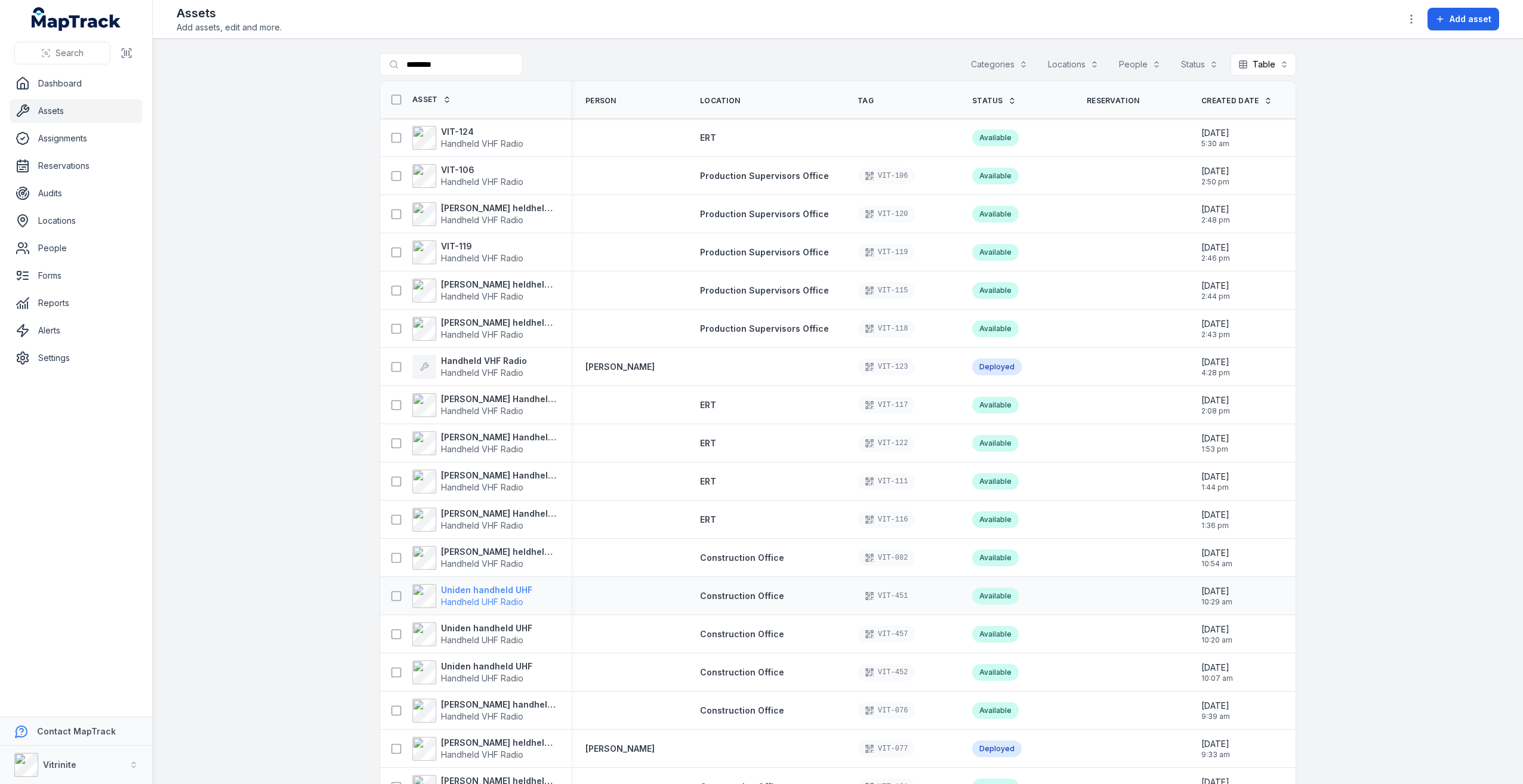
click at [496, 593] on strong "Uniden handheld UHF" at bounding box center [487, 589] width 92 height 12
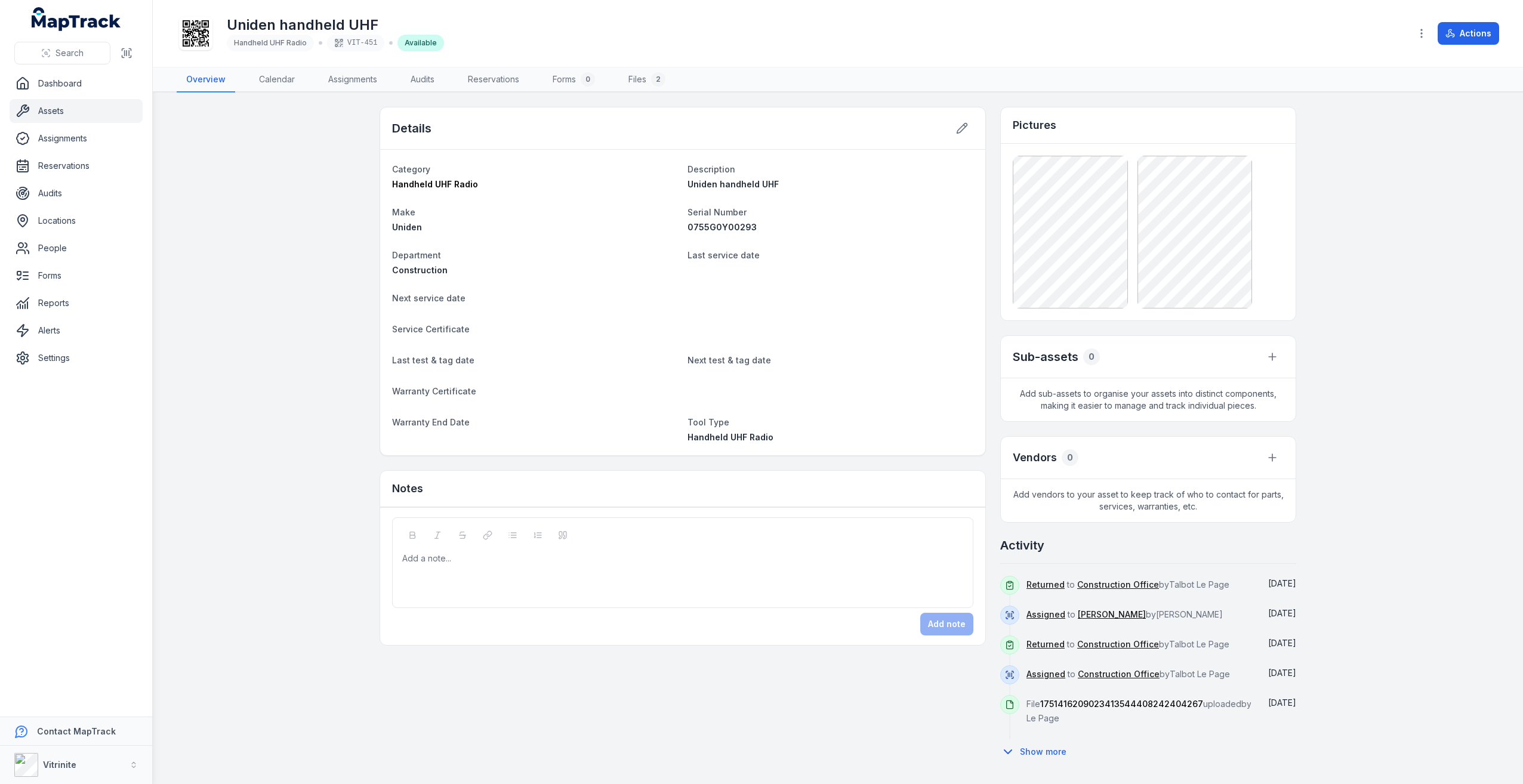
click at [761, 225] on div "0755G0Y00293" at bounding box center [830, 227] width 286 height 12
drag, startPoint x: 761, startPoint y: 225, endPoint x: 688, endPoint y: 229, distance: 73.1
click at [688, 229] on div "0755G0Y00293" at bounding box center [830, 227] width 286 height 12
copy span "0755G0Y00293"
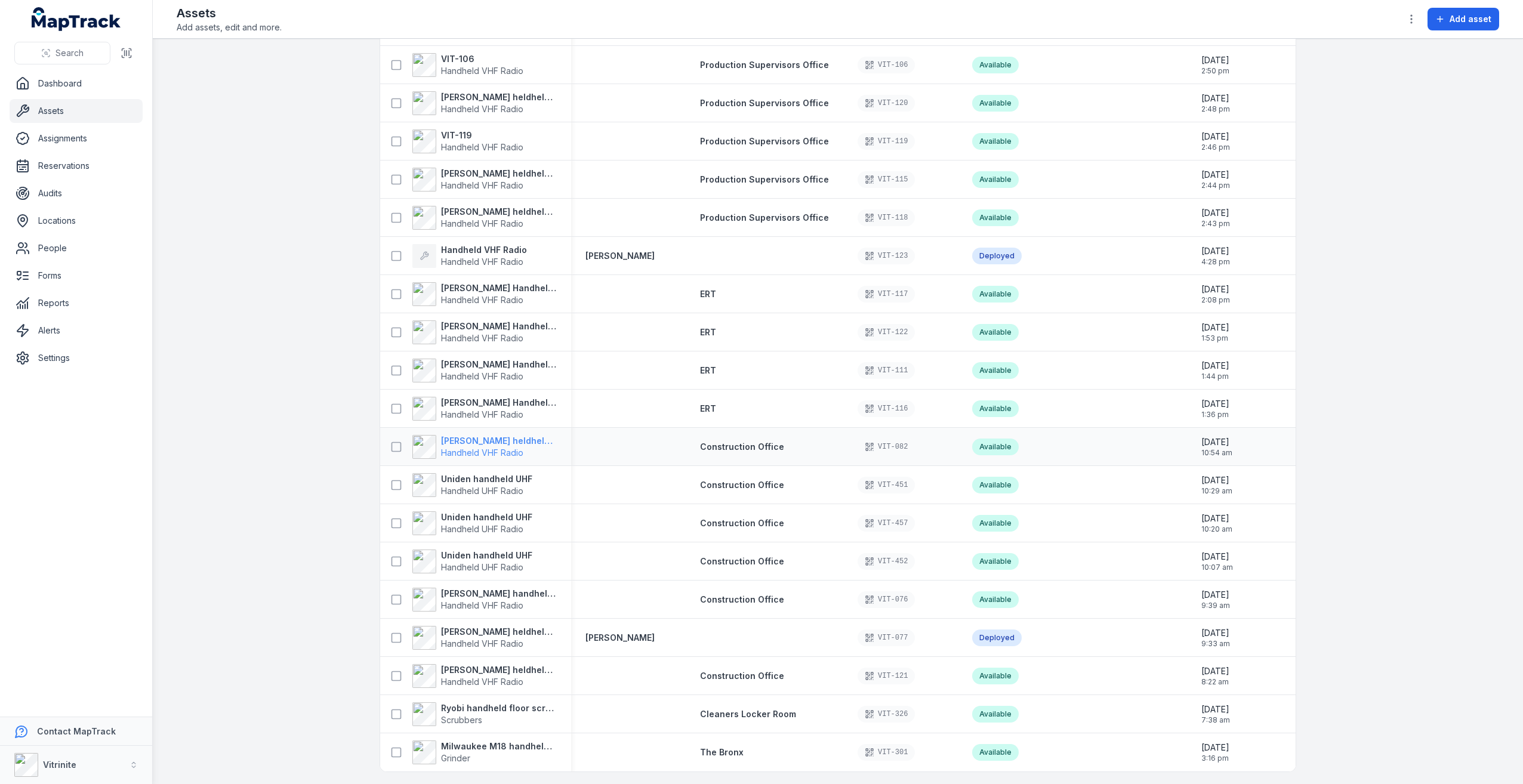
scroll to position [116, 0]
click at [505, 592] on strong "[PERSON_NAME] handheld VHF radio" at bounding box center [499, 591] width 115 height 12
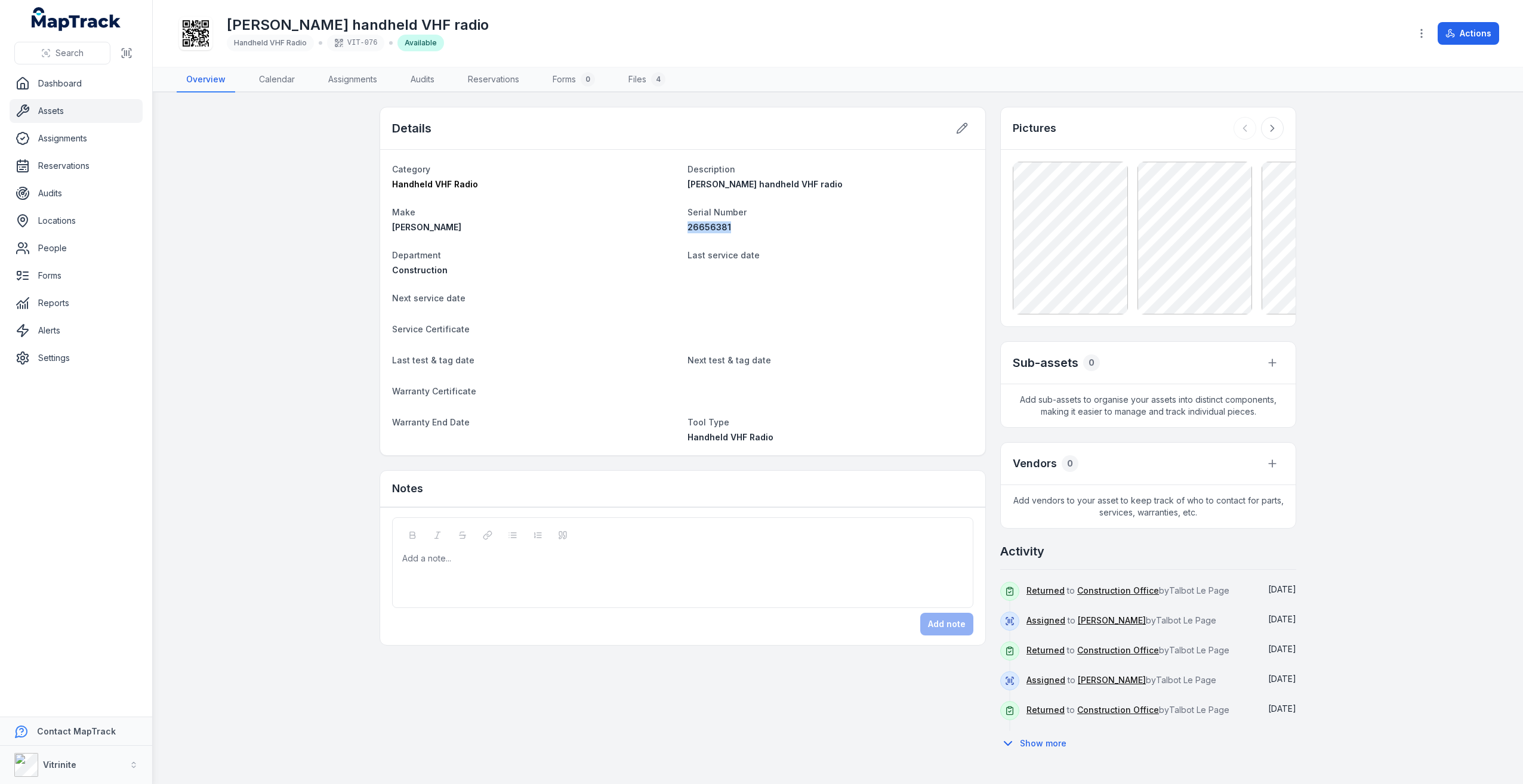
drag, startPoint x: 735, startPoint y: 226, endPoint x: 686, endPoint y: 231, distance: 49.3
click at [686, 231] on dl "Category Handheld VHF Radio Description [PERSON_NAME] handheld VHF radio Make […" at bounding box center [682, 303] width 581 height 282
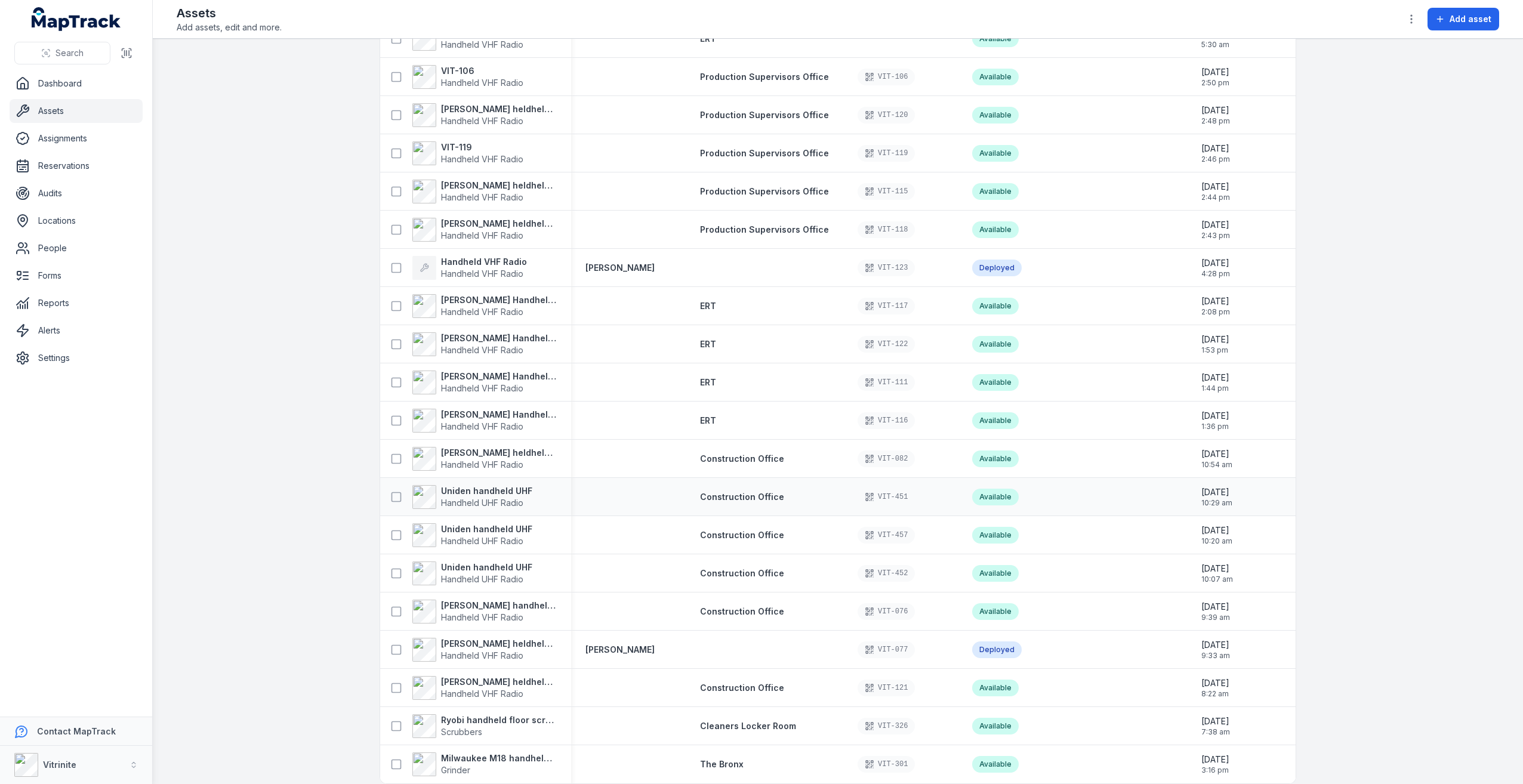
scroll to position [116, 0]
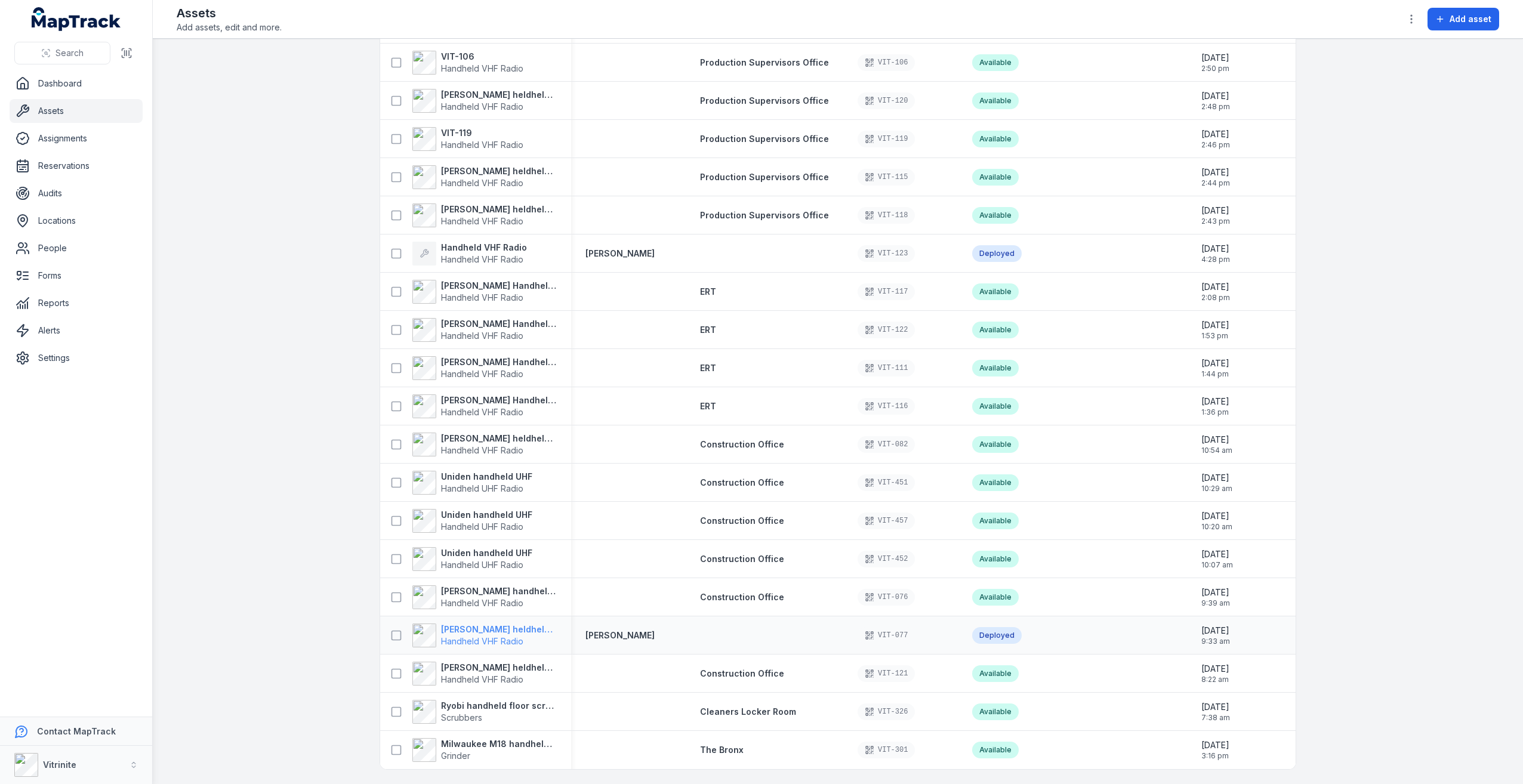
click at [479, 627] on strong "[PERSON_NAME] heldheld VHF radio" at bounding box center [499, 628] width 115 height 12
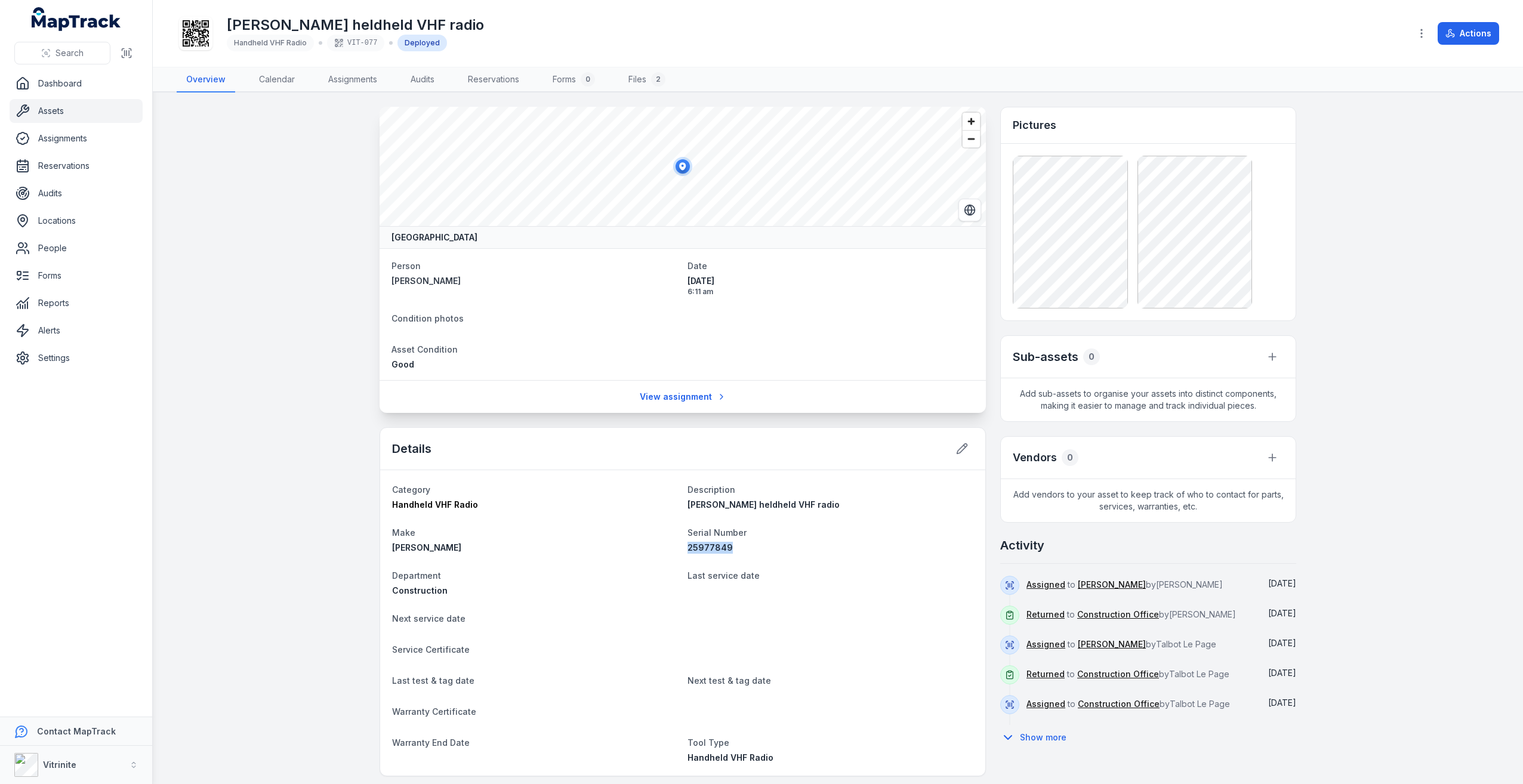
drag, startPoint x: 723, startPoint y: 545, endPoint x: 684, endPoint y: 552, distance: 39.6
click at [684, 552] on dl "Category Handheld VHF Radio Description [PERSON_NAME] heldheld VHF radio Make […" at bounding box center [682, 623] width 581 height 282
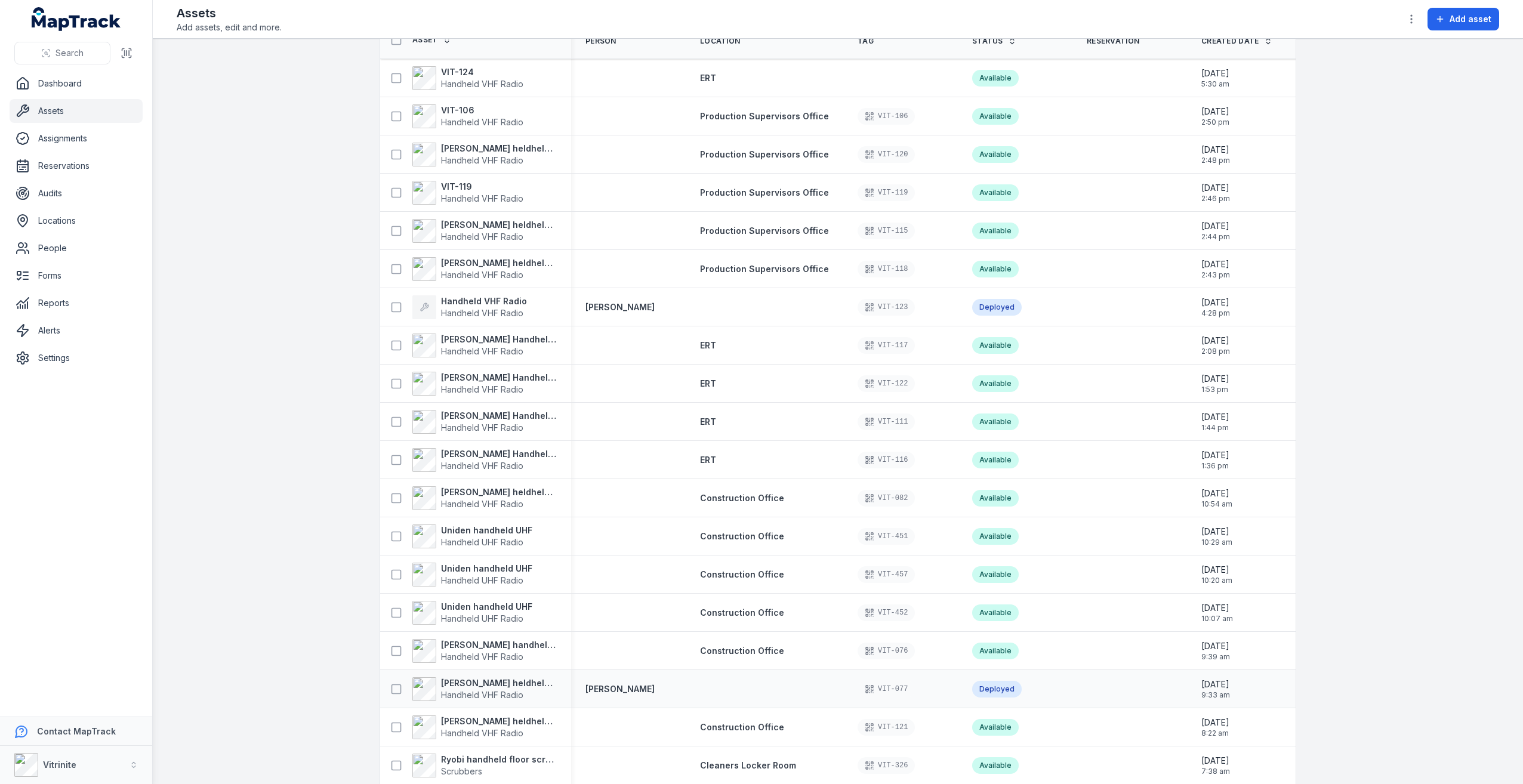
scroll to position [116, 0]
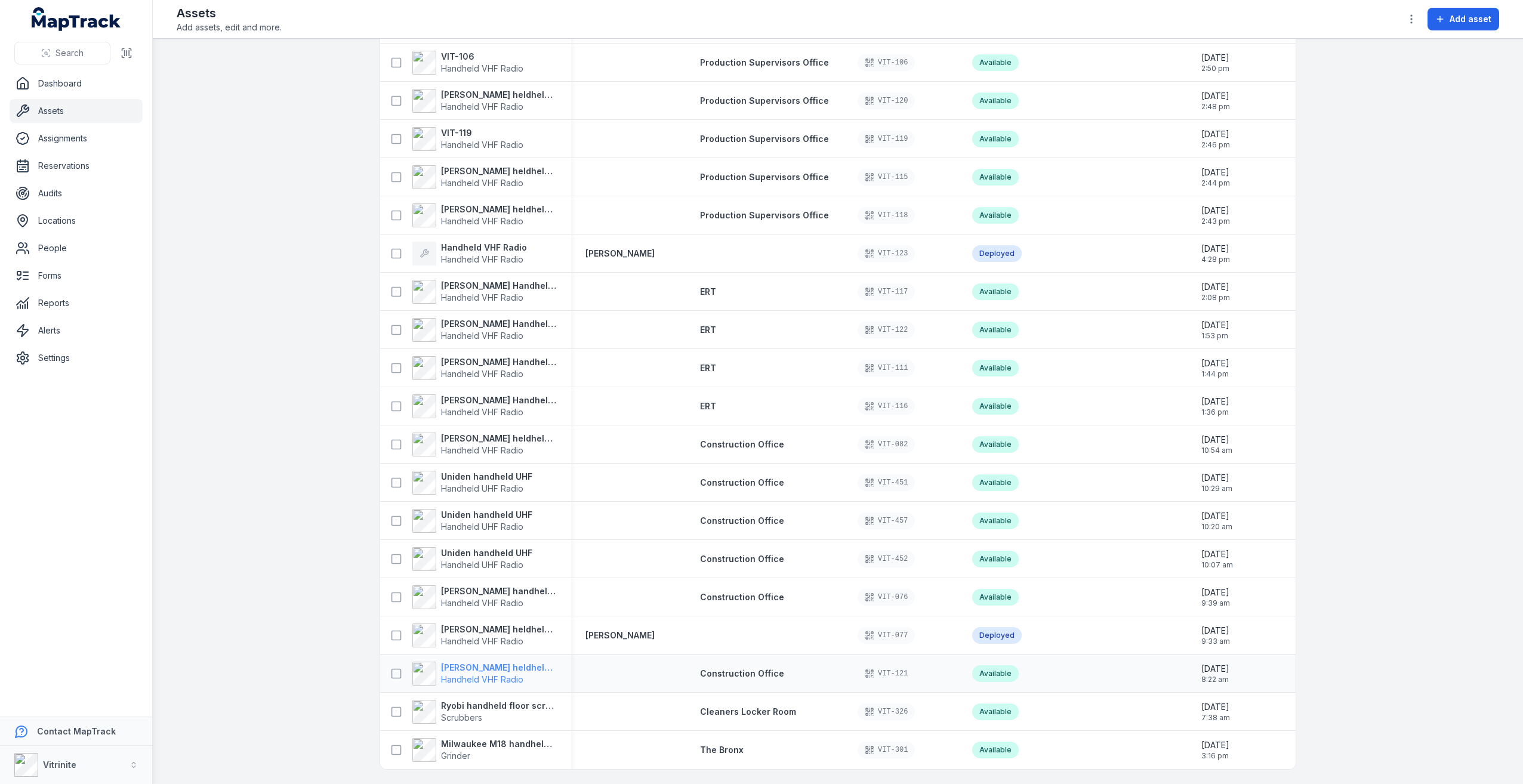
click at [505, 674] on span "Handheld VHF Radio" at bounding box center [482, 679] width 82 height 10
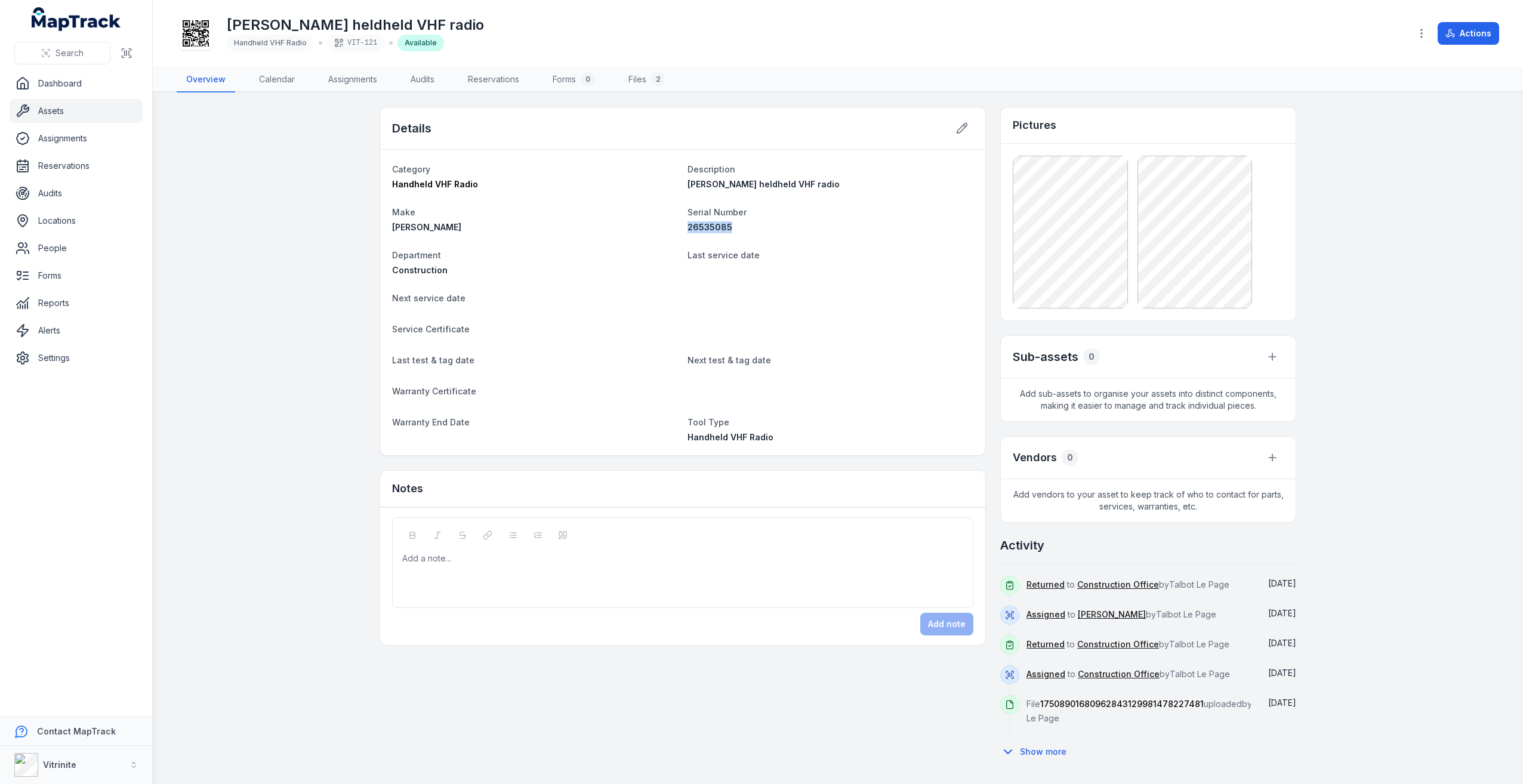
drag, startPoint x: 738, startPoint y: 227, endPoint x: 685, endPoint y: 230, distance: 53.1
click at [685, 230] on dl "Category Handheld VHF Radio Description [PERSON_NAME] heldheld VHF radio Make […" at bounding box center [682, 303] width 581 height 282
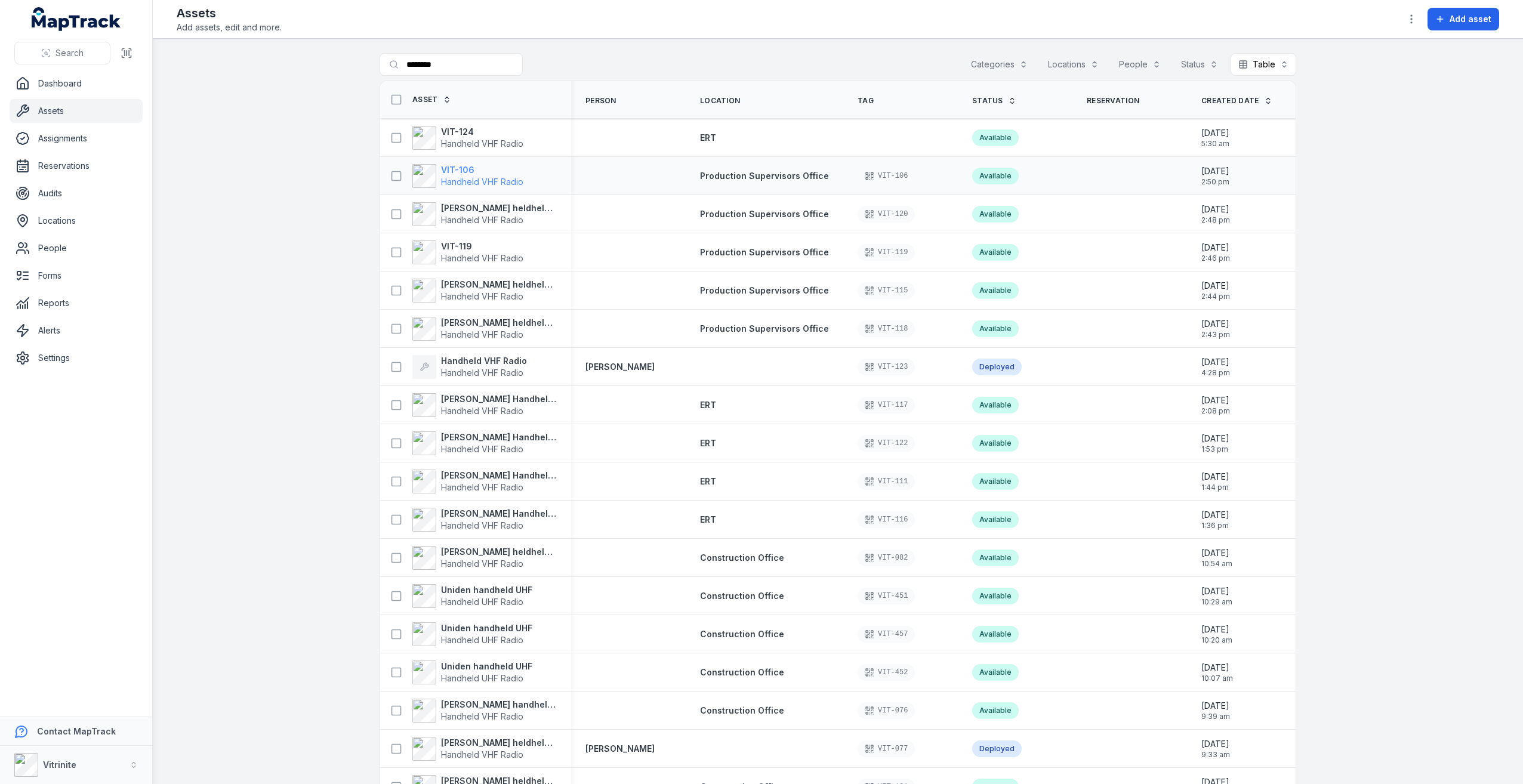
click at [472, 177] on span "Handheld VHF Radio" at bounding box center [482, 181] width 82 height 10
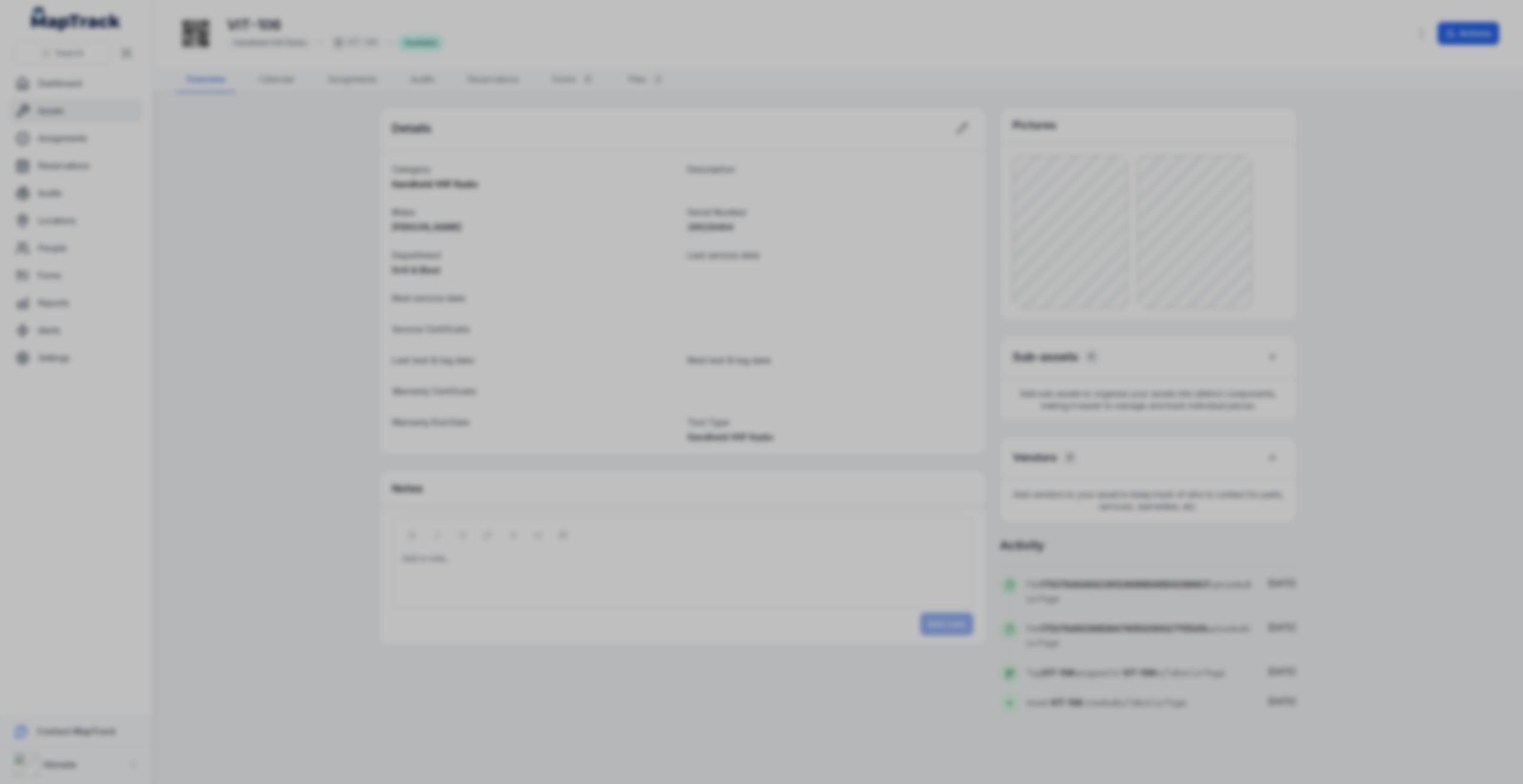
click at [1376, 409] on div at bounding box center [762, 392] width 1523 height 784
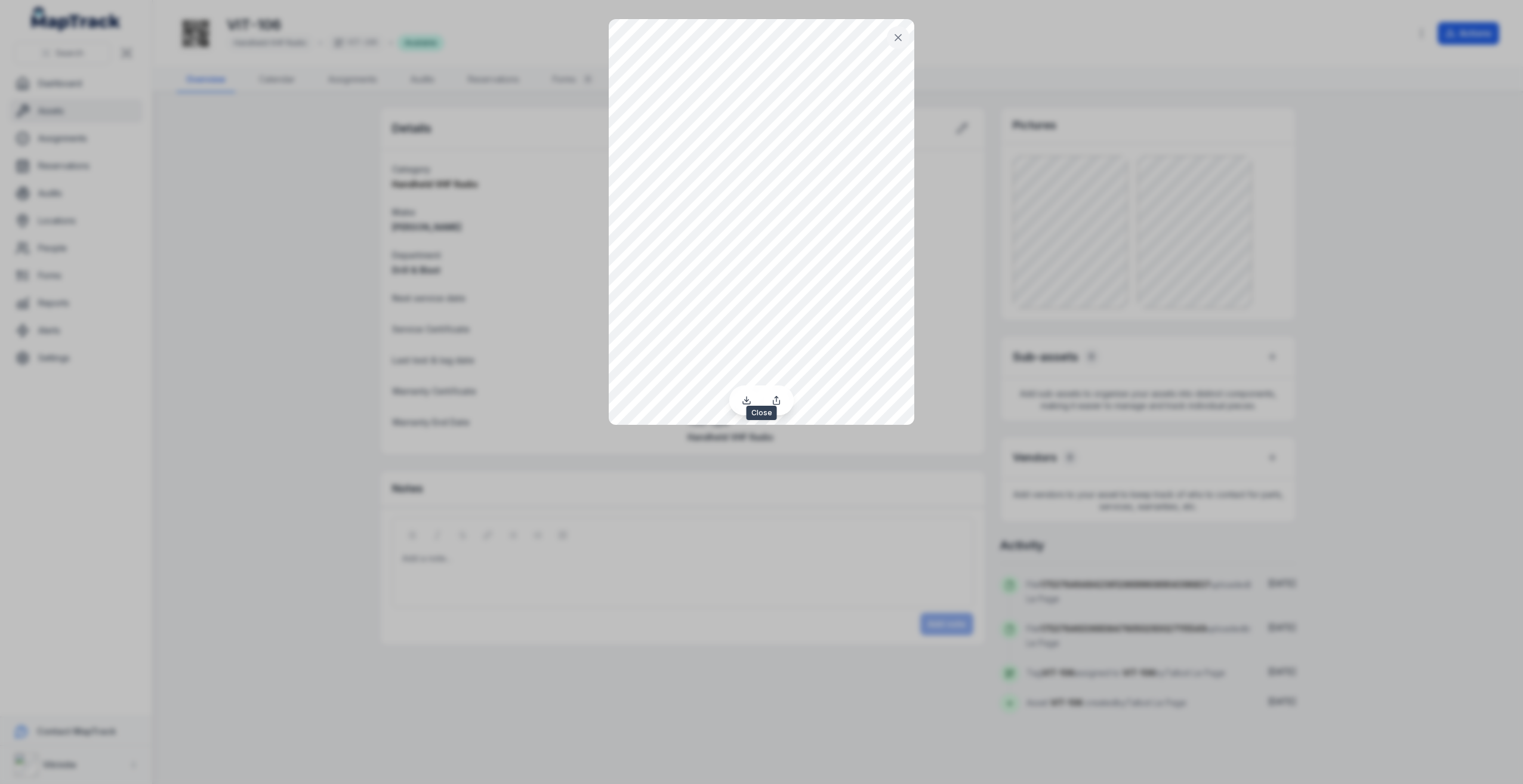
click at [901, 42] on icon at bounding box center [898, 38] width 12 height 12
